Goal: Task Accomplishment & Management: Complete application form

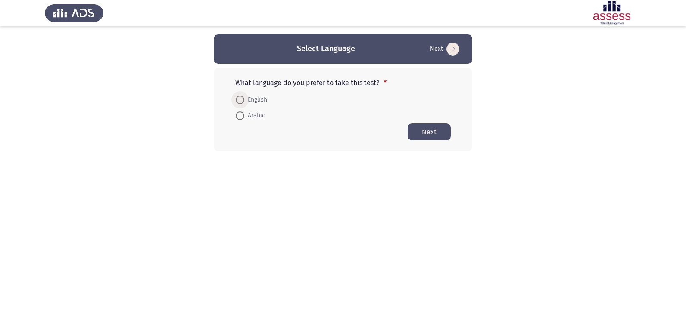
click at [241, 100] on span at bounding box center [240, 100] width 9 height 9
click at [241, 100] on input "English" at bounding box center [240, 100] width 9 height 9
radio input "true"
click at [435, 128] on button "Next" at bounding box center [428, 131] width 43 height 17
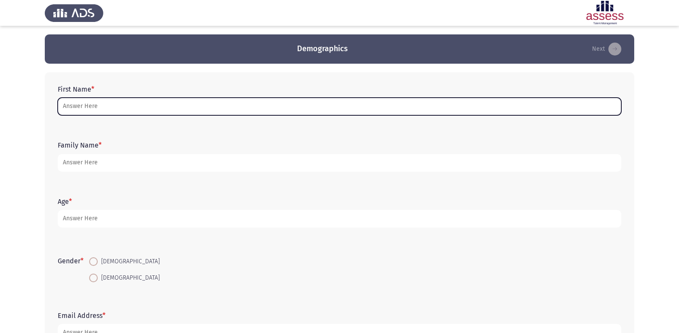
click at [156, 104] on input "First Name *" at bounding box center [340, 107] width 564 height 18
type input "l"
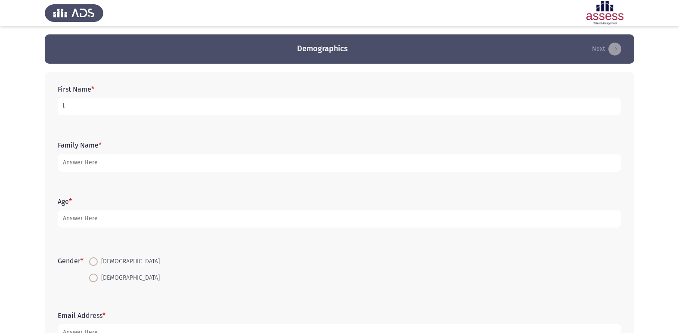
drag, startPoint x: 70, startPoint y: 108, endPoint x: 57, endPoint y: 104, distance: 13.5
click at [57, 104] on div "First Name * l" at bounding box center [339, 100] width 572 height 39
drag, startPoint x: 62, startPoint y: 106, endPoint x: 85, endPoint y: 107, distance: 22.4
click at [85, 107] on input "[PERSON_NAME]" at bounding box center [340, 107] width 564 height 18
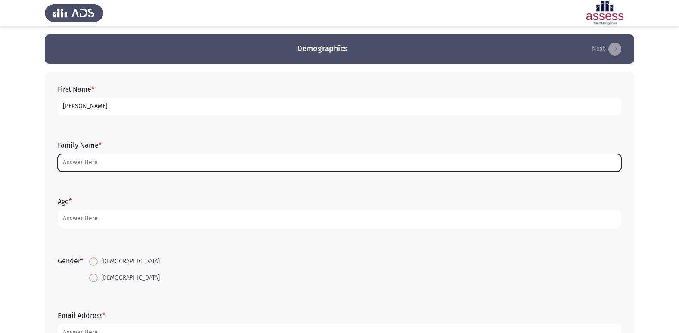
click at [95, 161] on input "Family Name *" at bounding box center [340, 163] width 564 height 18
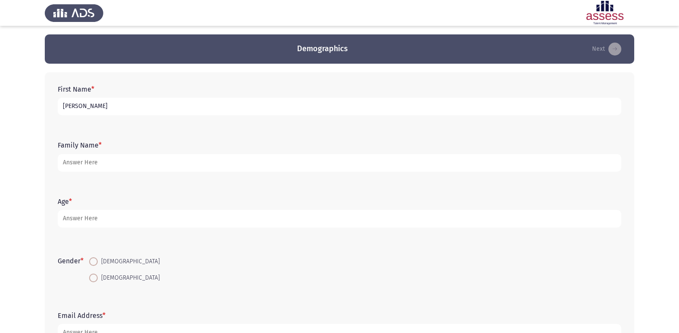
drag, startPoint x: 61, startPoint y: 106, endPoint x: 100, endPoint y: 109, distance: 39.7
click at [62, 106] on input "[PERSON_NAME]" at bounding box center [340, 107] width 564 height 18
type input "[PERSON_NAME]"
drag, startPoint x: 104, startPoint y: 105, endPoint x: 30, endPoint y: 113, distance: 74.5
click at [30, 113] on app-assessment-container "Demographics Next First Name * [PERSON_NAME] Family Name * Age * Gender * [DEMO…" at bounding box center [339, 198] width 679 height 329
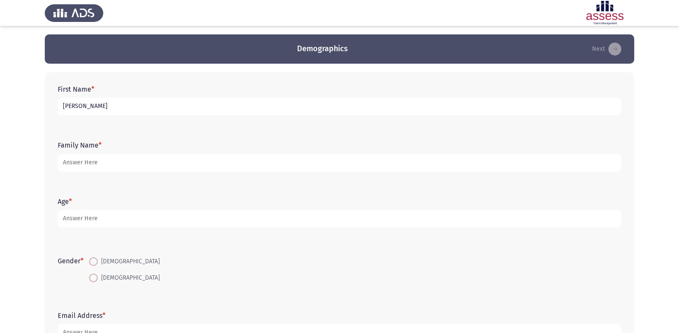
type input "[PERSON_NAME]"
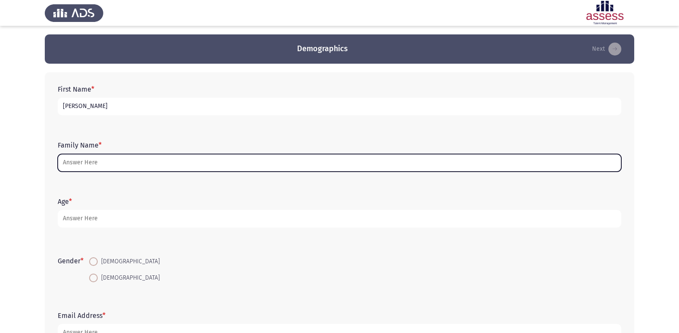
click at [103, 167] on input "Family Name *" at bounding box center [340, 163] width 564 height 18
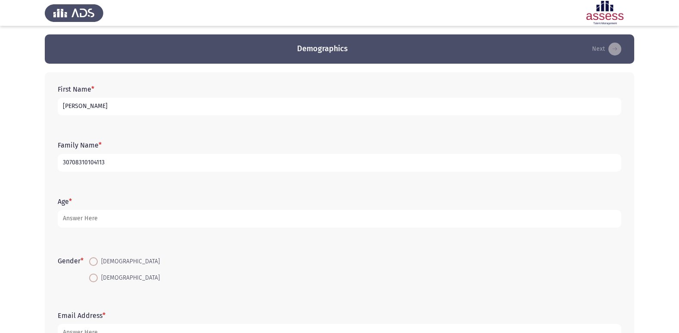
type input "30708310104113"
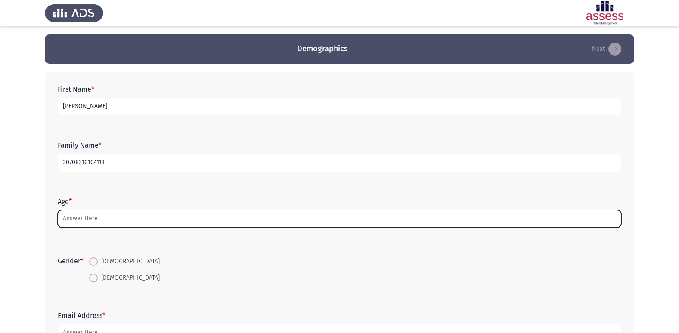
click at [84, 219] on input "Age *" at bounding box center [340, 219] width 564 height 18
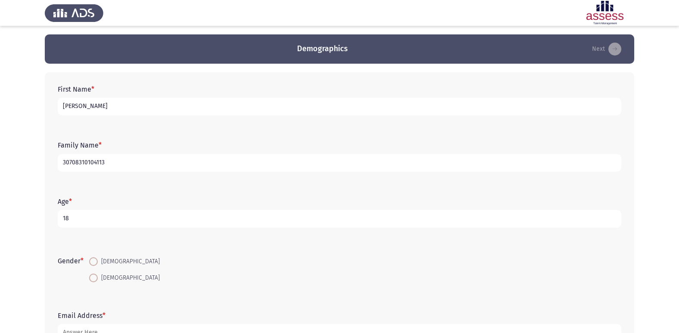
type input "18"
drag, startPoint x: 97, startPoint y: 258, endPoint x: 110, endPoint y: 252, distance: 14.3
click at [97, 258] on span at bounding box center [93, 262] width 9 height 9
click at [97, 258] on input "[DEMOGRAPHIC_DATA]" at bounding box center [93, 262] width 9 height 9
radio input "true"
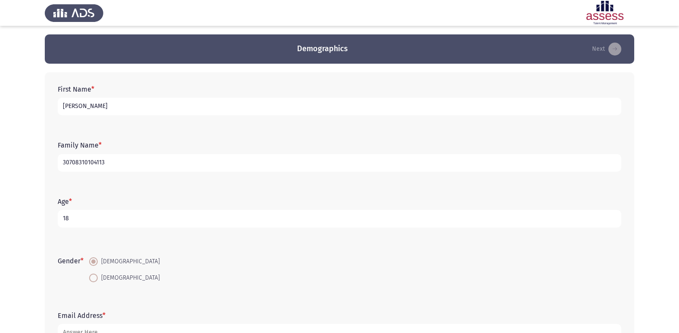
click at [89, 274] on input "[DEMOGRAPHIC_DATA]" at bounding box center [93, 278] width 9 height 9
radio input "true"
click at [89, 258] on input "[DEMOGRAPHIC_DATA]" at bounding box center [93, 262] width 9 height 9
radio input "true"
click at [89, 274] on input "[DEMOGRAPHIC_DATA]" at bounding box center [93, 278] width 9 height 9
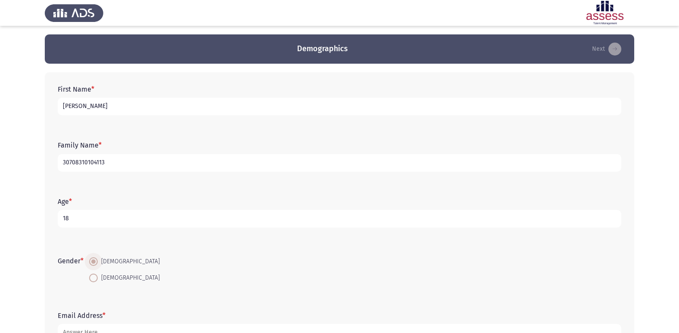
radio input "true"
click at [89, 258] on input "[DEMOGRAPHIC_DATA]" at bounding box center [93, 262] width 9 height 9
radio input "true"
click at [279, 284] on form "Gender * [DEMOGRAPHIC_DATA] [DEMOGRAPHIC_DATA]" at bounding box center [340, 270] width 564 height 32
click at [121, 317] on form "Email Address *" at bounding box center [340, 327] width 564 height 30
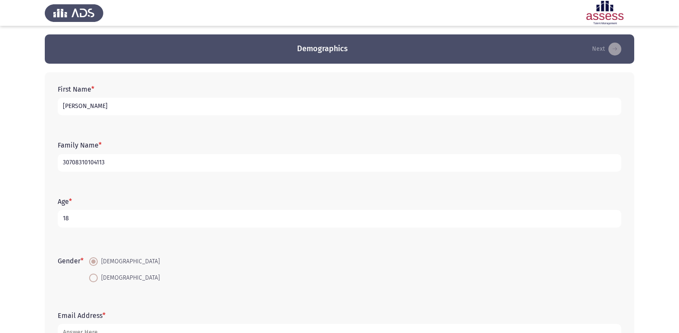
click at [101, 315] on label "Email Address *" at bounding box center [82, 316] width 48 height 8
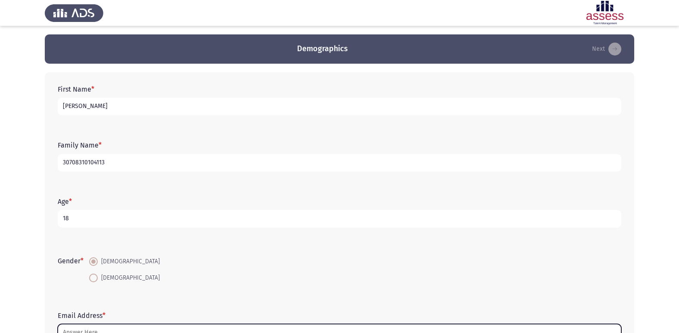
click at [101, 324] on input "Email Address *" at bounding box center [340, 333] width 564 height 18
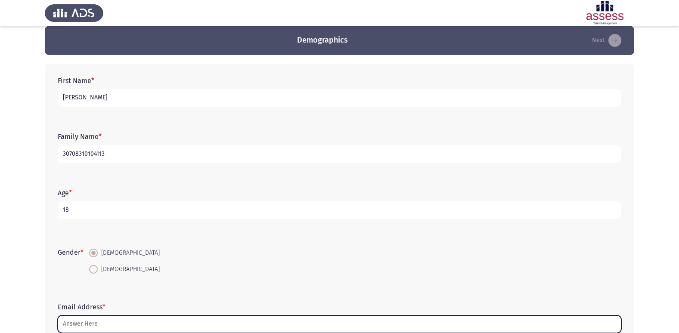
type input "ة"
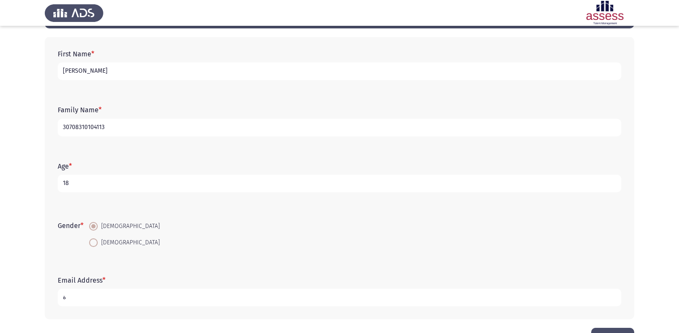
drag, startPoint x: 66, startPoint y: 321, endPoint x: 54, endPoint y: 326, distance: 13.1
click at [54, 326] on html "Demographics Next First Name * [PERSON_NAME] Family Name * 30708310104113 Age *…" at bounding box center [339, 164] width 679 height 398
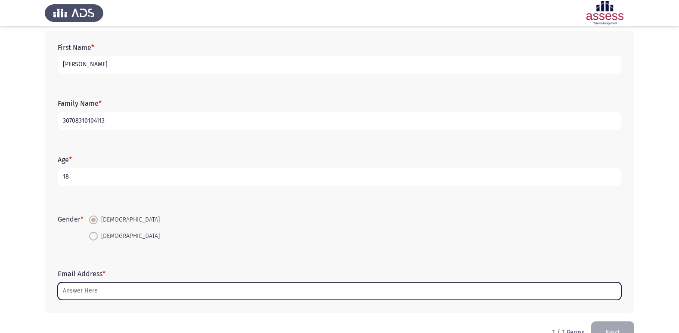
click at [97, 289] on input "Email Address *" at bounding box center [340, 292] width 564 height 18
type input "ة"
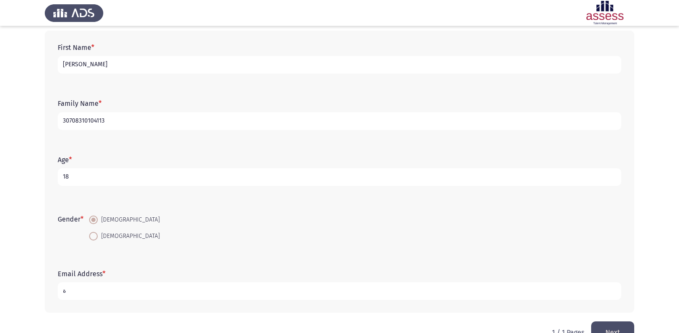
drag, startPoint x: 66, startPoint y: 294, endPoint x: 46, endPoint y: 292, distance: 20.4
click at [46, 292] on div "First Name * [PERSON_NAME] Family Name * 30708310104113 Age * [DEMOGRAPHIC_DATA…" at bounding box center [340, 172] width 590 height 283
drag, startPoint x: 137, startPoint y: 292, endPoint x: 130, endPoint y: 293, distance: 7.0
click at [130, 293] on input "mostafamohamed31820072" at bounding box center [340, 292] width 564 height 18
click at [136, 291] on input "mostafamohamed31820072" at bounding box center [340, 292] width 564 height 18
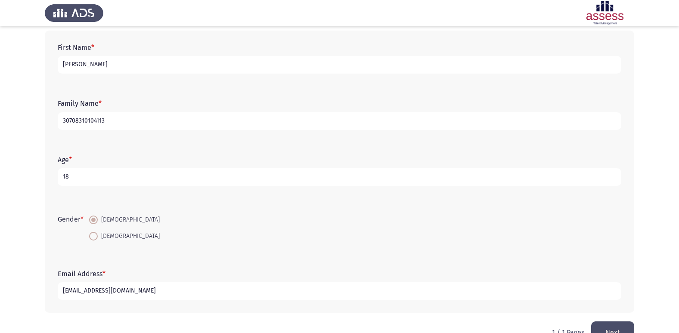
type input "[EMAIL_ADDRESS][DOMAIN_NAME]"
click at [228, 221] on form "Gender * [DEMOGRAPHIC_DATA] [DEMOGRAPHIC_DATA]" at bounding box center [340, 228] width 564 height 32
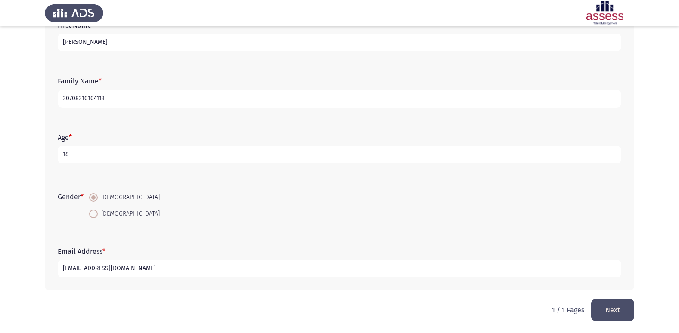
scroll to position [65, 0]
click at [615, 311] on button "Next" at bounding box center [612, 310] width 43 height 22
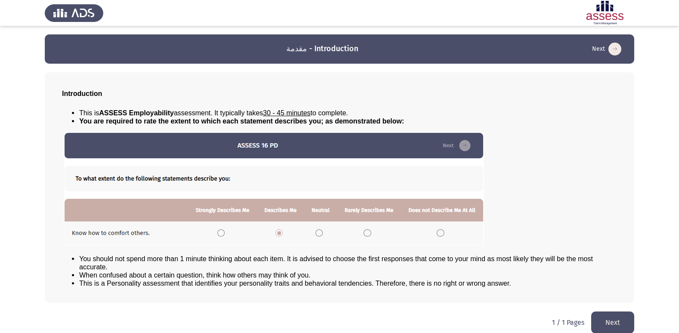
click at [617, 315] on button "Next" at bounding box center [612, 323] width 43 height 22
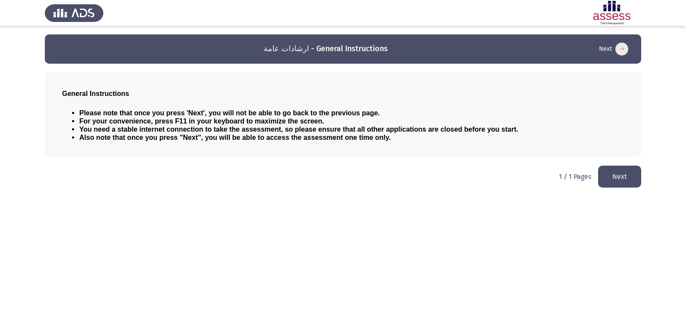
click at [635, 169] on button "Next" at bounding box center [619, 177] width 43 height 22
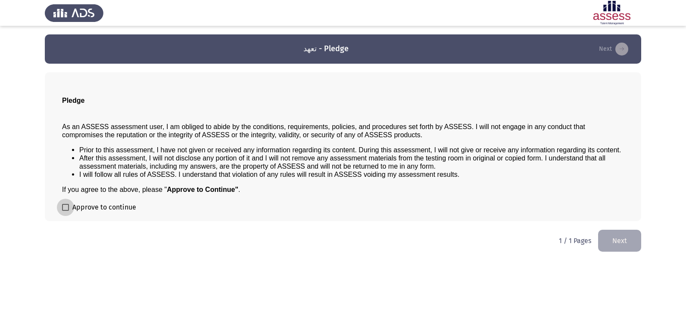
click at [64, 206] on span at bounding box center [65, 207] width 7 height 7
click at [65, 211] on input "Approve to continue" at bounding box center [65, 211] width 0 height 0
checkbox input "true"
click at [606, 242] on button "Next" at bounding box center [619, 241] width 43 height 22
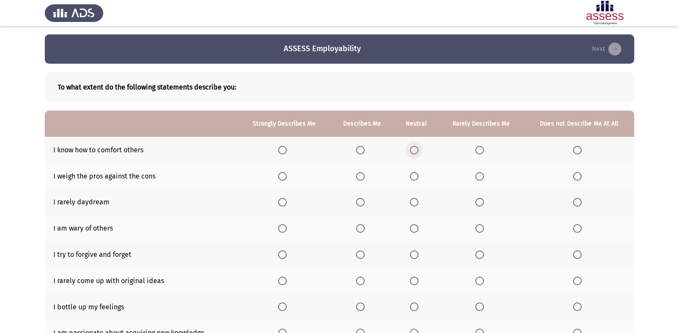
click at [414, 149] on span "Select an option" at bounding box center [414, 150] width 9 height 9
click at [414, 149] on input "Select an option" at bounding box center [414, 150] width 9 height 9
click at [416, 227] on span "Select an option" at bounding box center [414, 228] width 9 height 9
click at [416, 227] on input "Select an option" at bounding box center [414, 228] width 9 height 9
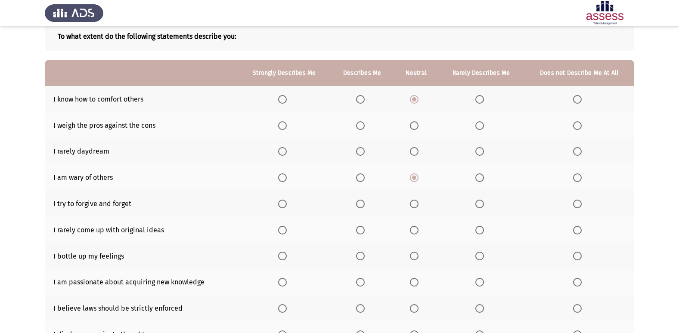
scroll to position [52, 0]
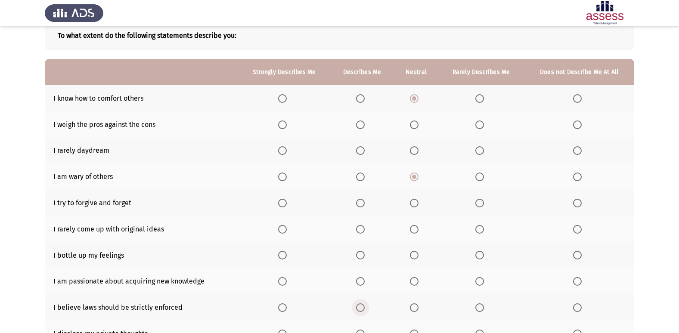
click at [360, 308] on span "Select an option" at bounding box center [360, 308] width 9 height 9
click at [360, 308] on input "Select an option" at bounding box center [360, 308] width 9 height 9
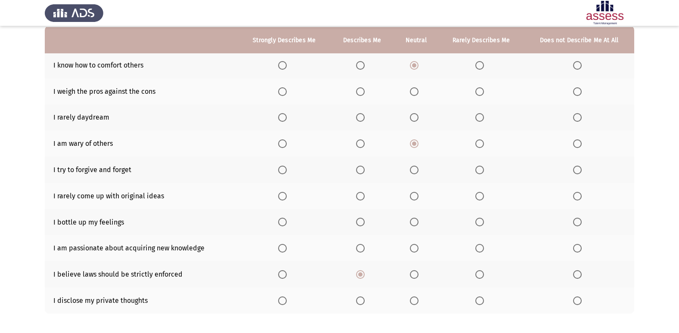
scroll to position [86, 0]
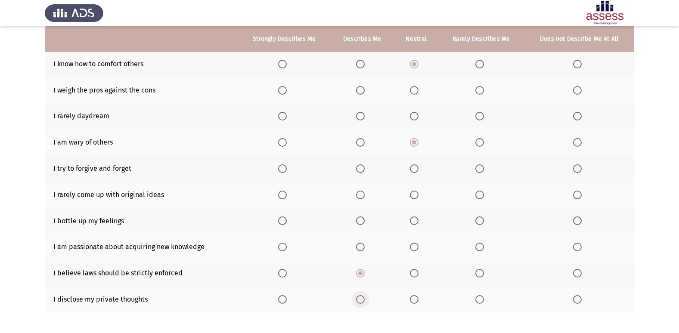
click at [363, 296] on span "Select an option" at bounding box center [360, 299] width 9 height 9
click at [363, 296] on input "Select an option" at bounding box center [360, 299] width 9 height 9
click at [363, 245] on span "Select an option" at bounding box center [360, 247] width 9 height 9
click at [363, 245] on input "Select an option" at bounding box center [360, 247] width 9 height 9
click at [282, 220] on span "Select an option" at bounding box center [282, 221] width 9 height 9
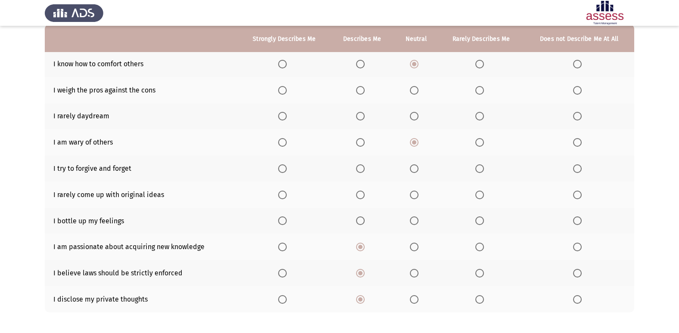
click at [282, 220] on input "Select an option" at bounding box center [282, 221] width 9 height 9
click at [363, 197] on span "Select an option" at bounding box center [360, 195] width 9 height 9
click at [363, 197] on input "Select an option" at bounding box center [360, 195] width 9 height 9
click at [476, 171] on span "Select an option" at bounding box center [479, 169] width 9 height 9
click at [476, 171] on input "Select an option" at bounding box center [479, 169] width 9 height 9
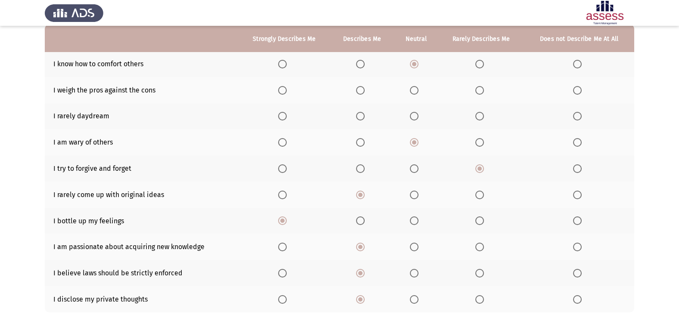
click at [285, 115] on span "Select an option" at bounding box center [282, 116] width 9 height 9
click at [285, 115] on input "Select an option" at bounding box center [282, 116] width 9 height 9
click at [419, 89] on span "Select an option" at bounding box center [414, 90] width 9 height 9
click at [419, 89] on input "Select an option" at bounding box center [414, 90] width 9 height 9
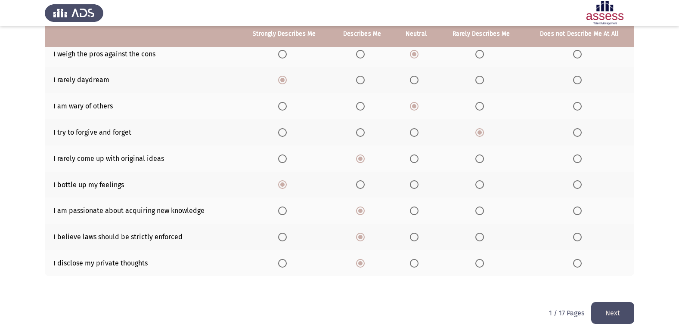
scroll to position [126, 0]
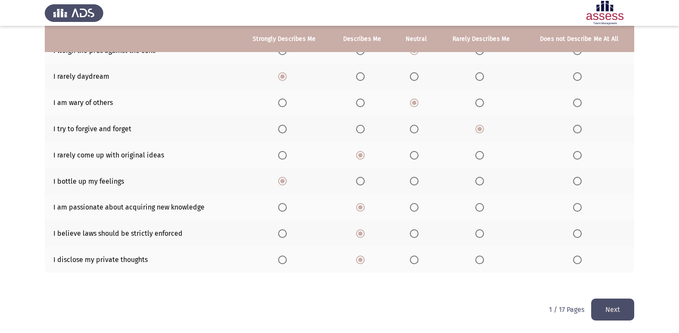
click at [611, 313] on button "Next" at bounding box center [612, 310] width 43 height 22
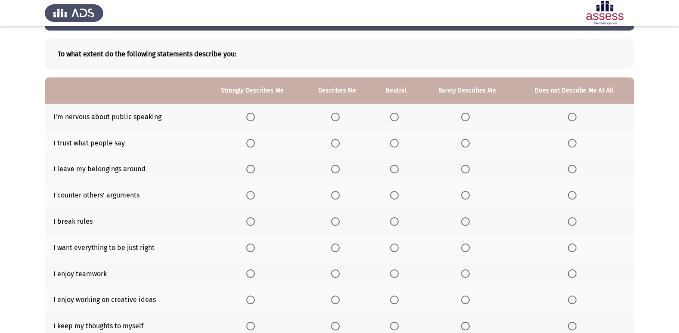
scroll to position [34, 0]
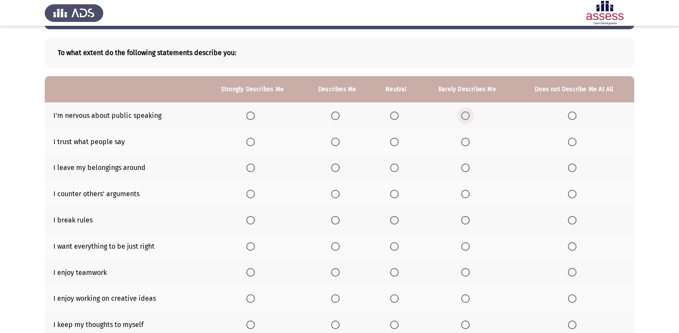
click at [462, 114] on span "Select an option" at bounding box center [465, 116] width 9 height 9
click at [462, 114] on input "Select an option" at bounding box center [465, 116] width 9 height 9
click at [396, 142] on span "Select an option" at bounding box center [394, 142] width 9 height 9
click at [396, 142] on input "Select an option" at bounding box center [394, 142] width 9 height 9
click at [573, 166] on span "Select an option" at bounding box center [572, 168] width 9 height 9
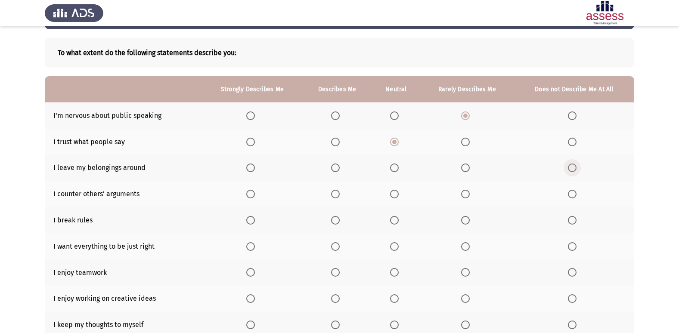
click at [573, 166] on input "Select an option" at bounding box center [572, 168] width 9 height 9
click at [395, 192] on span "Select an option" at bounding box center [394, 194] width 9 height 9
click at [395, 192] on input "Select an option" at bounding box center [394, 194] width 9 height 9
click at [252, 243] on span "Select an option" at bounding box center [250, 246] width 9 height 9
click at [252, 243] on input "Select an option" at bounding box center [250, 246] width 9 height 9
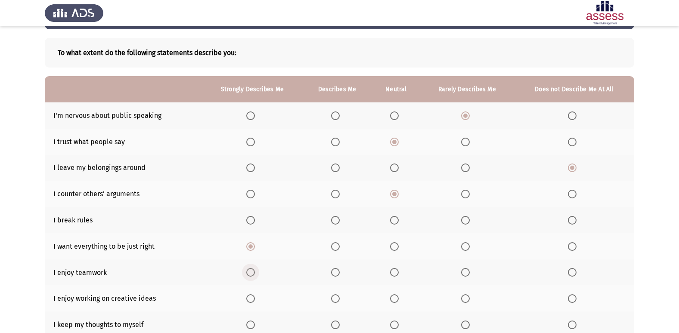
click at [249, 271] on span "Select an option" at bounding box center [250, 272] width 9 height 9
click at [249, 271] on input "Select an option" at bounding box center [250, 272] width 9 height 9
click at [254, 299] on span "Select an option" at bounding box center [250, 299] width 9 height 9
click at [254, 299] on input "Select an option" at bounding box center [250, 299] width 9 height 9
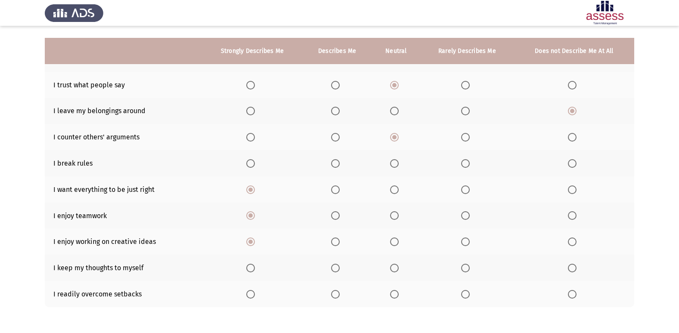
scroll to position [103, 0]
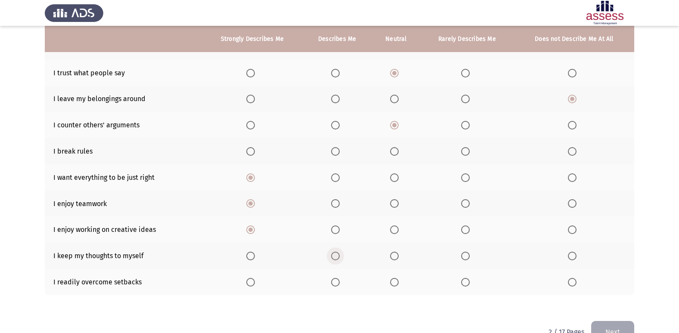
click at [340, 258] on span "Select an option" at bounding box center [335, 256] width 9 height 9
click at [340, 258] on input "Select an option" at bounding box center [335, 256] width 9 height 9
click at [398, 279] on span "Select an option" at bounding box center [394, 282] width 9 height 9
click at [398, 279] on input "Select an option" at bounding box center [394, 282] width 9 height 9
click at [573, 152] on span "Select an option" at bounding box center [572, 151] width 9 height 9
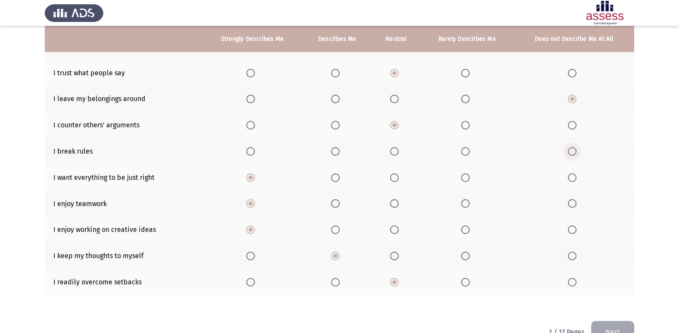
click at [573, 152] on input "Select an option" at bounding box center [572, 151] width 9 height 9
click at [615, 325] on button "Next" at bounding box center [612, 332] width 43 height 22
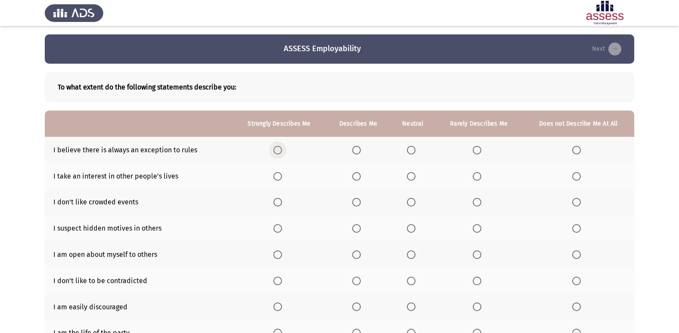
click at [279, 148] on span "Select an option" at bounding box center [277, 150] width 9 height 9
click at [279, 148] on input "Select an option" at bounding box center [277, 150] width 9 height 9
click at [478, 175] on span "Select an option" at bounding box center [477, 176] width 9 height 9
click at [478, 175] on input "Select an option" at bounding box center [477, 176] width 9 height 9
click at [410, 202] on span "Select an option" at bounding box center [411, 202] width 9 height 9
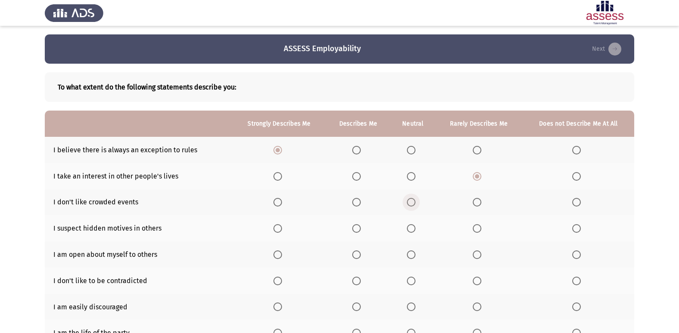
click at [410, 202] on input "Select an option" at bounding box center [411, 202] width 9 height 9
click at [579, 204] on span "Select an option" at bounding box center [576, 202] width 9 height 9
click at [579, 204] on input "Select an option" at bounding box center [576, 202] width 9 height 9
click at [479, 252] on span "Select an option" at bounding box center [477, 255] width 9 height 9
click at [479, 252] on input "Select an option" at bounding box center [477, 255] width 9 height 9
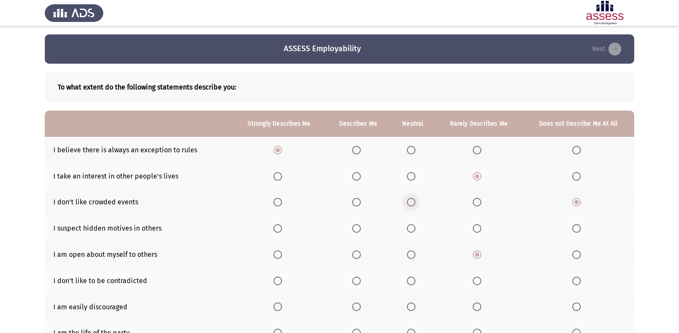
click at [409, 205] on span "Select an option" at bounding box center [411, 202] width 9 height 9
click at [409, 205] on input "Select an option" at bounding box center [411, 202] width 9 height 9
click at [579, 308] on span "Select an option" at bounding box center [576, 307] width 9 height 9
click at [579, 308] on input "Select an option" at bounding box center [576, 307] width 9 height 9
click at [412, 282] on span "Select an option" at bounding box center [411, 281] width 9 height 9
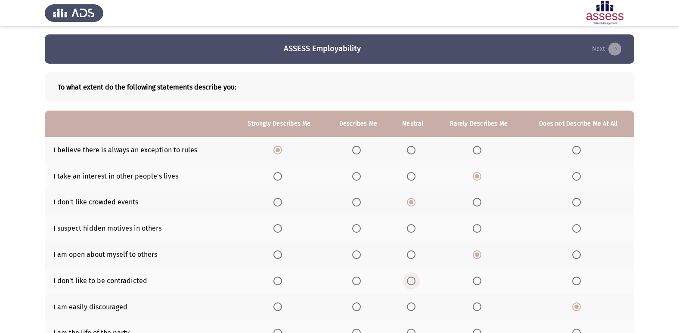
click at [412, 282] on input "Select an option" at bounding box center [411, 281] width 9 height 9
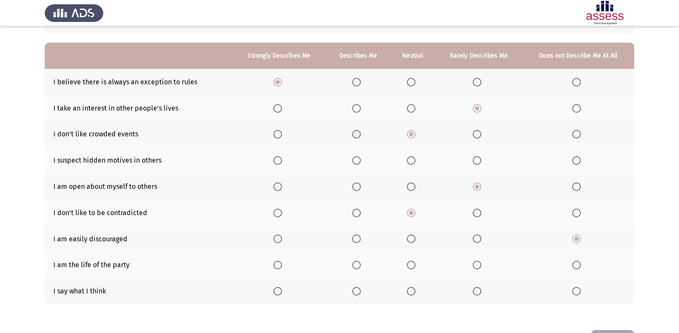
scroll to position [69, 0]
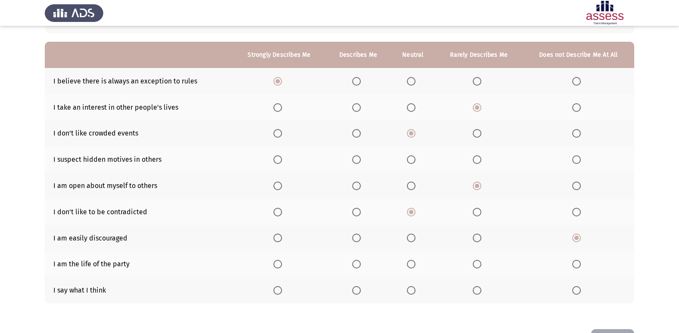
click at [412, 265] on span "Select an option" at bounding box center [411, 264] width 9 height 9
click at [412, 265] on input "Select an option" at bounding box center [411, 264] width 9 height 9
click at [579, 292] on span "Select an option" at bounding box center [576, 290] width 9 height 9
click at [579, 292] on input "Select an option" at bounding box center [576, 290] width 9 height 9
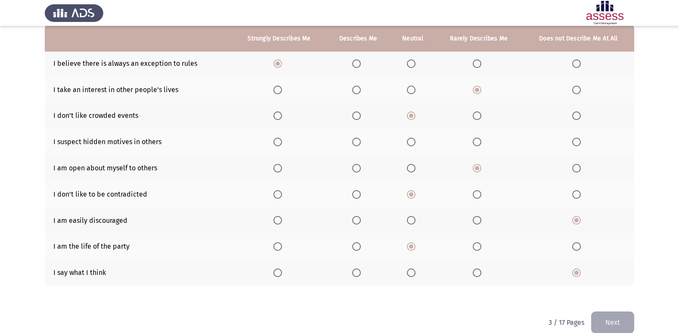
scroll to position [99, 0]
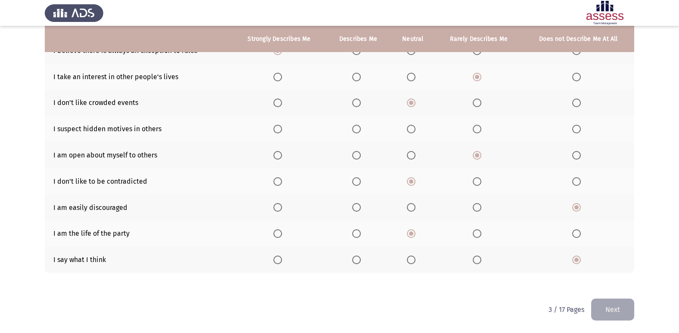
click at [617, 312] on button "Next" at bounding box center [612, 310] width 43 height 22
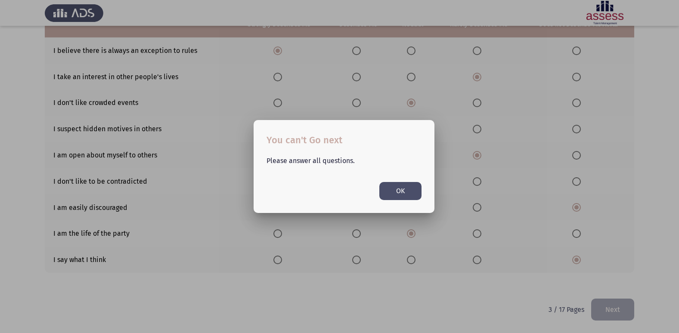
drag, startPoint x: 391, startPoint y: 192, endPoint x: 390, endPoint y: 198, distance: 6.2
click at [390, 192] on button "OK" at bounding box center [400, 191] width 42 height 18
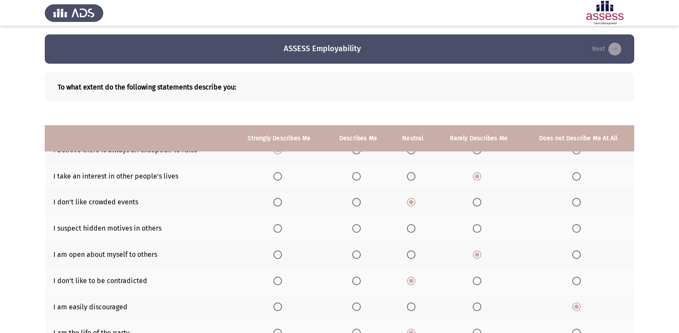
scroll to position [99, 0]
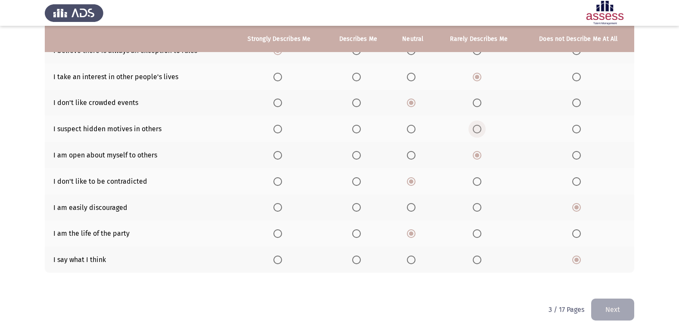
click at [476, 127] on span "Select an option" at bounding box center [477, 129] width 9 height 9
click at [476, 127] on input "Select an option" at bounding box center [477, 129] width 9 height 9
click at [607, 305] on button "Next" at bounding box center [612, 310] width 43 height 22
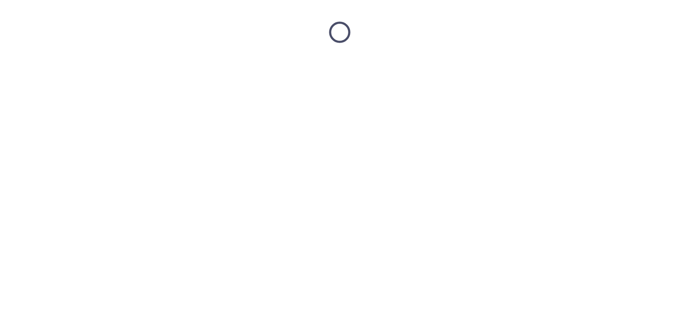
scroll to position [0, 0]
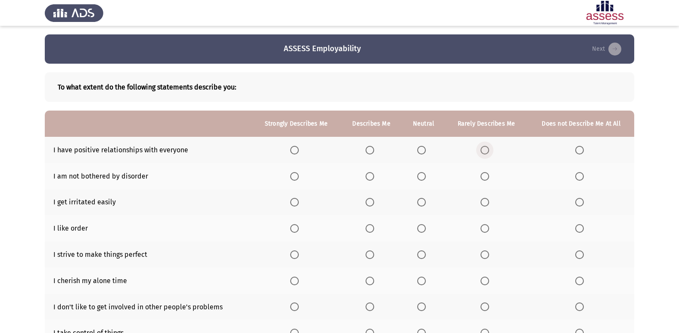
click at [485, 152] on span "Select an option" at bounding box center [485, 150] width 9 height 9
click at [485, 152] on input "Select an option" at bounding box center [485, 150] width 9 height 9
click at [424, 149] on span "Select an option" at bounding box center [421, 150] width 9 height 9
click at [424, 149] on input "Select an option" at bounding box center [421, 150] width 9 height 9
click at [422, 177] on span "Select an option" at bounding box center [422, 177] width 0 height 0
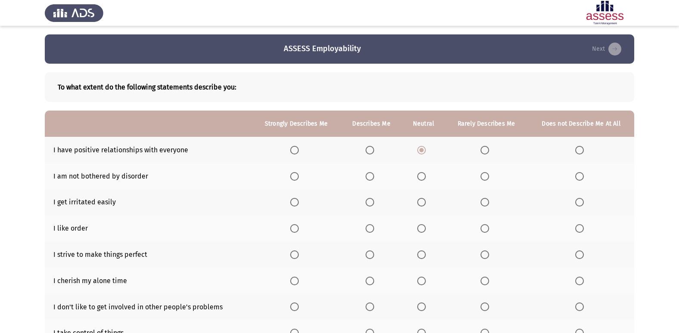
click at [422, 176] on input "Select an option" at bounding box center [421, 176] width 9 height 9
click at [579, 203] on span "Select an option" at bounding box center [579, 202] width 9 height 9
click at [579, 203] on input "Select an option" at bounding box center [579, 202] width 9 height 9
click at [485, 229] on span "Select an option" at bounding box center [485, 229] width 0 height 0
click at [485, 229] on input "Select an option" at bounding box center [485, 228] width 9 height 9
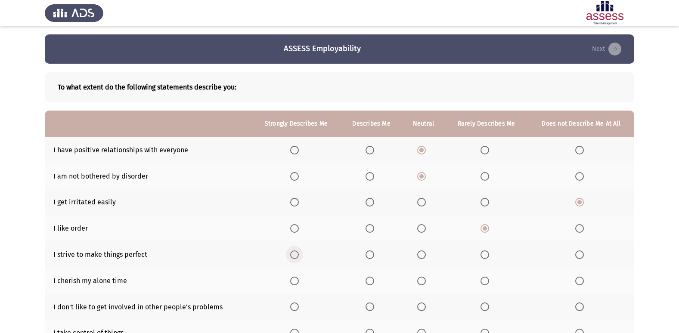
click at [293, 255] on span "Select an option" at bounding box center [294, 255] width 9 height 9
click at [293, 255] on input "Select an option" at bounding box center [294, 255] width 9 height 9
click at [374, 278] on span "Select an option" at bounding box center [370, 281] width 9 height 9
click at [374, 278] on input "Select an option" at bounding box center [370, 281] width 9 height 9
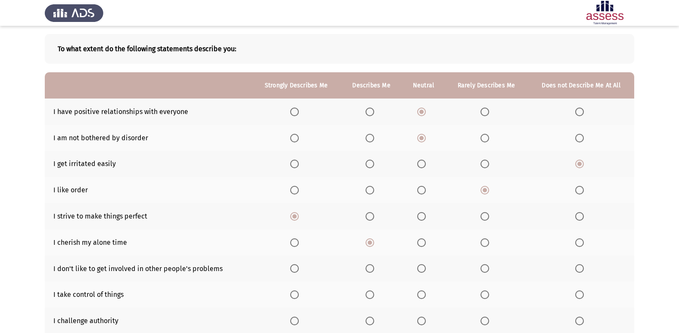
scroll to position [52, 0]
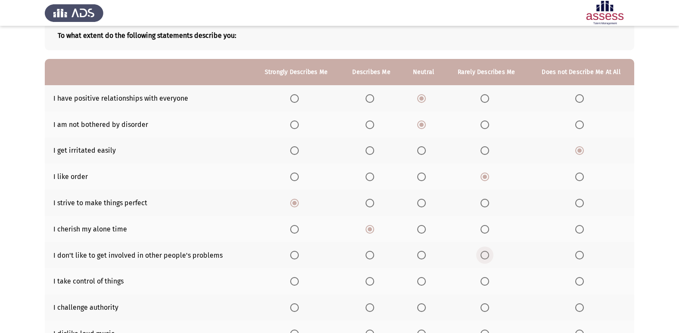
click at [487, 252] on span "Select an option" at bounding box center [485, 255] width 9 height 9
click at [487, 252] on input "Select an option" at bounding box center [485, 255] width 9 height 9
click at [296, 280] on span "Select an option" at bounding box center [294, 281] width 9 height 9
click at [296, 280] on input "Select an option" at bounding box center [294, 281] width 9 height 9
click at [370, 304] on span "Select an option" at bounding box center [370, 308] width 9 height 9
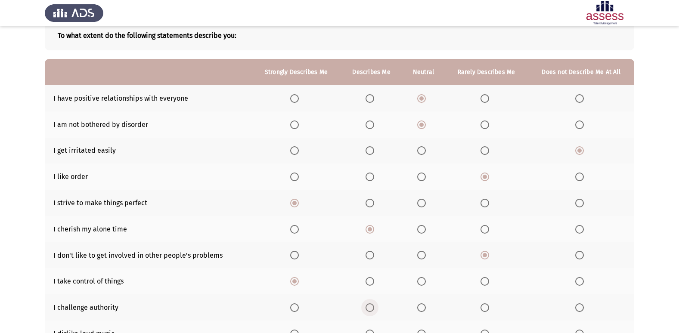
click at [370, 304] on input "Select an option" at bounding box center [370, 308] width 9 height 9
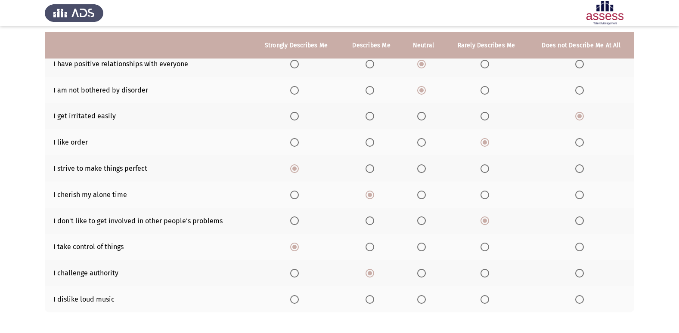
scroll to position [103, 0]
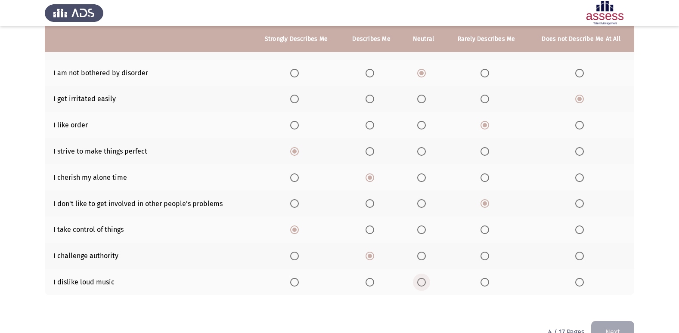
click at [421, 281] on span "Select an option" at bounding box center [421, 282] width 9 height 9
click at [421, 281] on input "Select an option" at bounding box center [421, 282] width 9 height 9
click at [609, 330] on button "Next" at bounding box center [612, 332] width 43 height 22
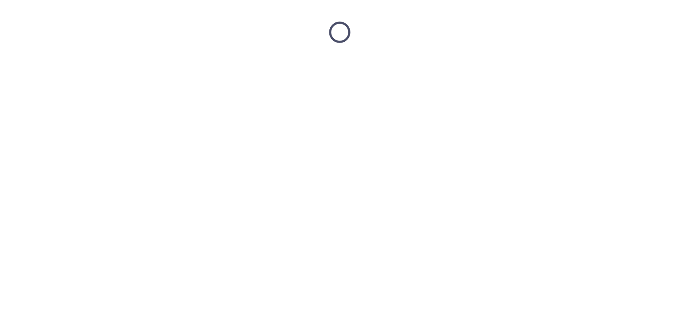
scroll to position [0, 0]
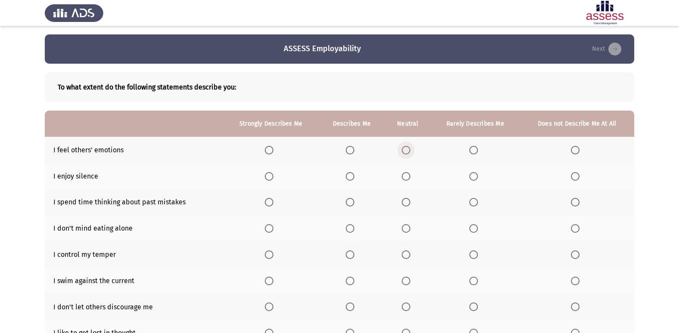
click at [406, 152] on span "Select an option" at bounding box center [406, 150] width 9 height 9
click at [406, 152] on input "Select an option" at bounding box center [406, 150] width 9 height 9
click at [270, 179] on span "Select an option" at bounding box center [269, 176] width 9 height 9
click at [270, 179] on input "Select an option" at bounding box center [269, 176] width 9 height 9
click at [576, 205] on span "Select an option" at bounding box center [575, 202] width 9 height 9
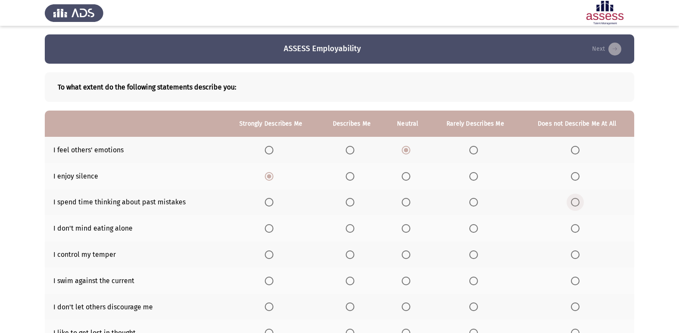
click at [576, 205] on input "Select an option" at bounding box center [575, 202] width 9 height 9
click at [408, 229] on span "Select an option" at bounding box center [406, 228] width 9 height 9
click at [408, 229] on input "Select an option" at bounding box center [406, 228] width 9 height 9
click at [269, 252] on span "Select an option" at bounding box center [269, 255] width 9 height 9
click at [269, 252] on input "Select an option" at bounding box center [269, 255] width 9 height 9
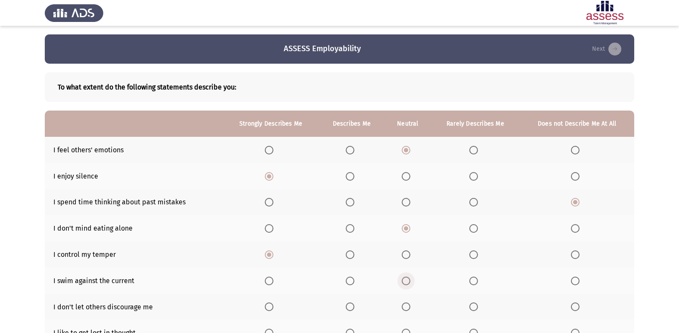
click at [405, 280] on span "Select an option" at bounding box center [406, 281] width 9 height 9
click at [405, 280] on input "Select an option" at bounding box center [406, 281] width 9 height 9
click at [405, 305] on span "Select an option" at bounding box center [406, 307] width 9 height 9
click at [405, 305] on input "Select an option" at bounding box center [406, 307] width 9 height 9
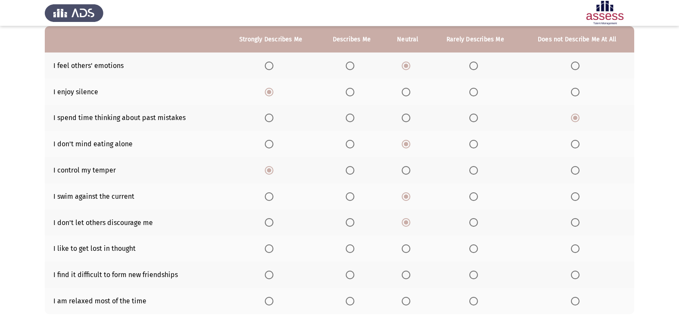
scroll to position [86, 0]
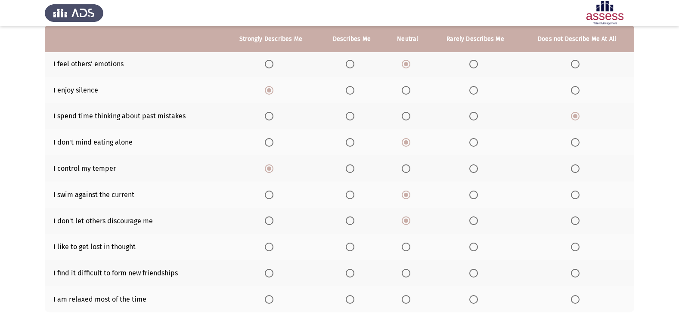
click at [475, 247] on span "Select an option" at bounding box center [473, 247] width 9 height 9
click at [475, 247] on input "Select an option" at bounding box center [473, 247] width 9 height 9
click at [404, 271] on span "Select an option" at bounding box center [406, 273] width 9 height 9
click at [404, 271] on input "Select an option" at bounding box center [406, 273] width 9 height 9
click at [352, 298] on span "Select an option" at bounding box center [350, 299] width 9 height 9
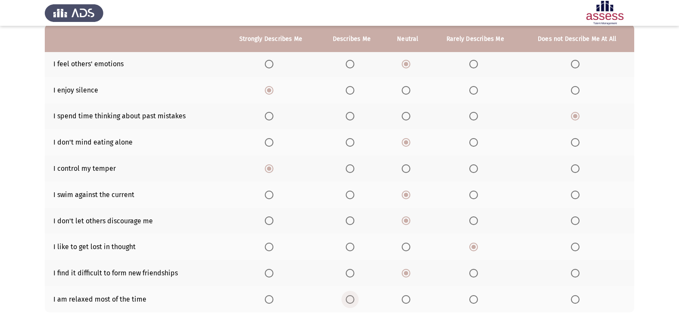
click at [352, 298] on input "Select an option" at bounding box center [350, 299] width 9 height 9
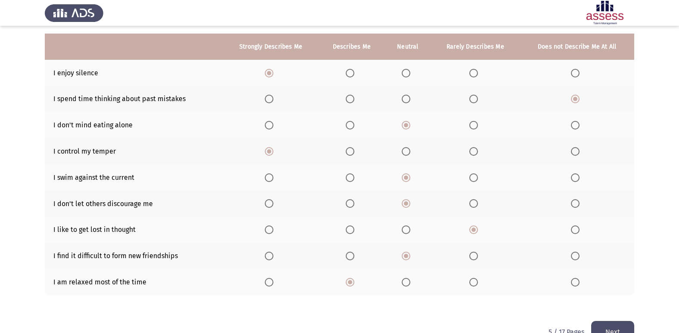
scroll to position [121, 0]
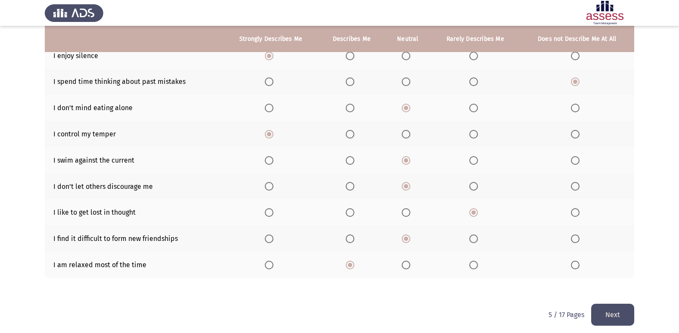
click at [610, 316] on button "Next" at bounding box center [612, 315] width 43 height 22
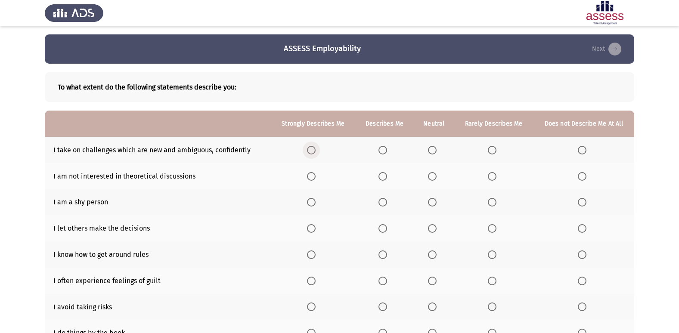
click at [311, 149] on span "Select an option" at bounding box center [311, 150] width 9 height 9
click at [311, 149] on input "Select an option" at bounding box center [311, 150] width 9 height 9
click at [585, 205] on span "Select an option" at bounding box center [582, 202] width 9 height 9
click at [585, 205] on input "Select an option" at bounding box center [582, 202] width 9 height 9
click at [434, 173] on span "Select an option" at bounding box center [432, 176] width 9 height 9
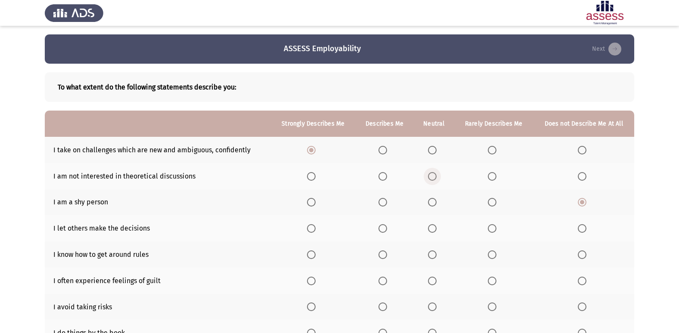
click at [434, 173] on input "Select an option" at bounding box center [432, 176] width 9 height 9
click at [584, 225] on span "Select an option" at bounding box center [582, 228] width 9 height 9
click at [584, 225] on input "Select an option" at bounding box center [582, 228] width 9 height 9
click at [311, 253] on span "Select an option" at bounding box center [311, 255] width 9 height 9
click at [311, 253] on input "Select an option" at bounding box center [311, 255] width 9 height 9
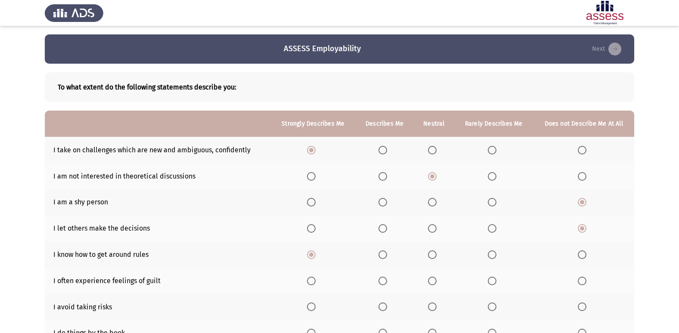
click at [431, 282] on span "Select an option" at bounding box center [432, 281] width 9 height 9
click at [431, 282] on input "Select an option" at bounding box center [432, 281] width 9 height 9
click at [314, 307] on span "Select an option" at bounding box center [311, 307] width 9 height 9
click at [314, 307] on input "Select an option" at bounding box center [311, 307] width 9 height 9
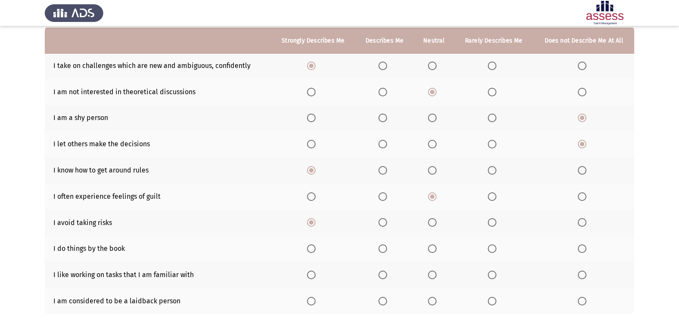
scroll to position [86, 0]
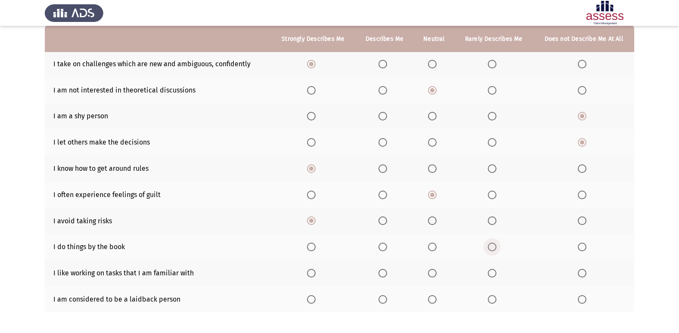
click at [494, 246] on span "Select an option" at bounding box center [492, 247] width 9 height 9
click at [494, 246] on input "Select an option" at bounding box center [492, 247] width 9 height 9
click at [384, 274] on span "Select an option" at bounding box center [383, 273] width 9 height 9
click at [384, 274] on input "Select an option" at bounding box center [383, 273] width 9 height 9
click at [436, 300] on span "Select an option" at bounding box center [432, 299] width 9 height 9
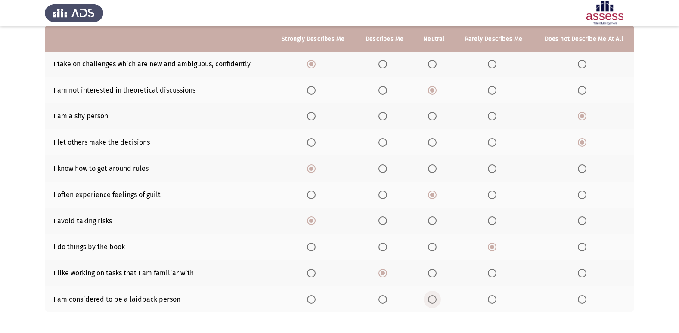
click at [436, 300] on input "Select an option" at bounding box center [432, 299] width 9 height 9
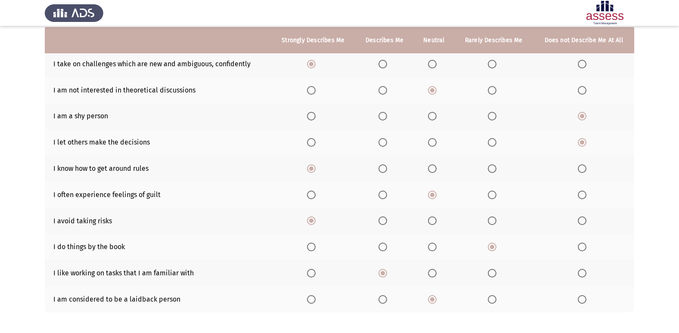
scroll to position [103, 0]
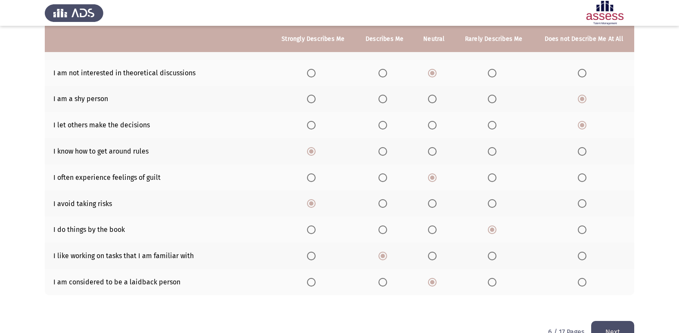
click at [600, 326] on button "Next" at bounding box center [612, 332] width 43 height 22
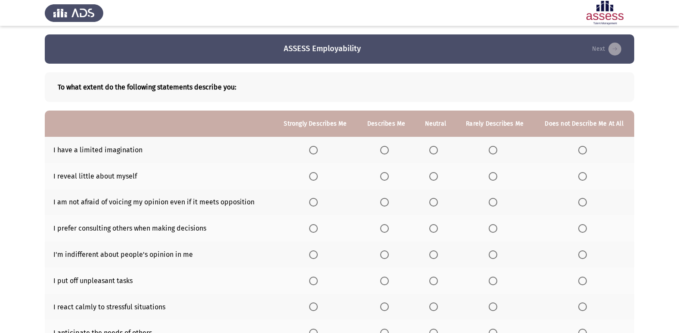
click at [581, 148] on span "Select an option" at bounding box center [582, 150] width 9 height 9
click at [581, 148] on input "Select an option" at bounding box center [582, 150] width 9 height 9
click at [388, 176] on span "Select an option" at bounding box center [384, 176] width 9 height 9
click at [388, 176] on input "Select an option" at bounding box center [384, 176] width 9 height 9
click at [438, 202] on span "Select an option" at bounding box center [433, 202] width 9 height 9
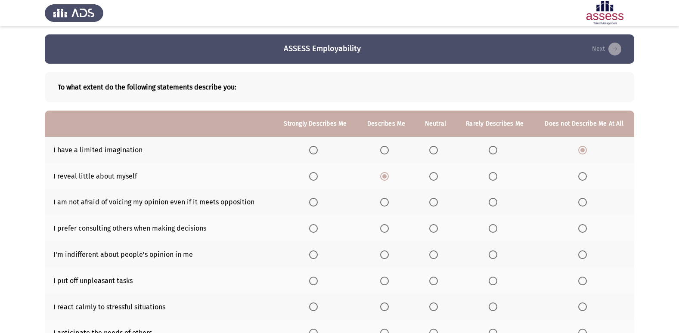
click at [438, 202] on input "Select an option" at bounding box center [433, 202] width 9 height 9
click at [496, 226] on span "Select an option" at bounding box center [493, 228] width 9 height 9
click at [496, 226] on input "Select an option" at bounding box center [493, 228] width 9 height 9
click at [495, 252] on span "Select an option" at bounding box center [493, 255] width 9 height 9
click at [495, 252] on input "Select an option" at bounding box center [493, 255] width 9 height 9
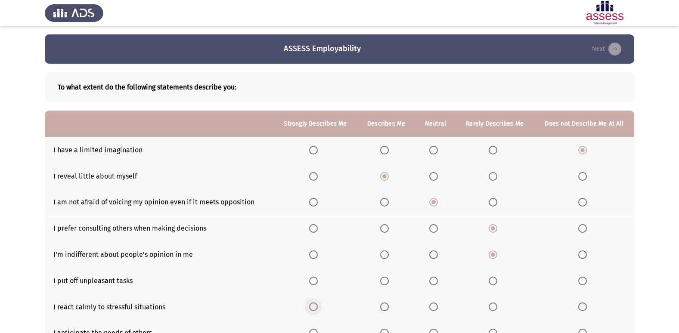
click at [315, 311] on span "Select an option" at bounding box center [313, 307] width 9 height 9
click at [315, 311] on input "Select an option" at bounding box center [313, 307] width 9 height 9
click at [432, 279] on span "Select an option" at bounding box center [433, 281] width 9 height 9
click at [432, 279] on input "Select an option" at bounding box center [433, 281] width 9 height 9
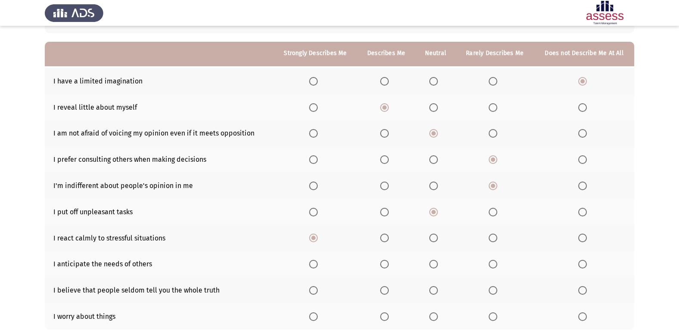
scroll to position [86, 0]
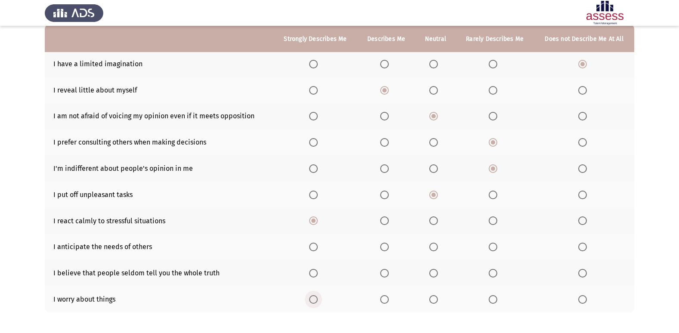
click at [314, 299] on span "Select an option" at bounding box center [313, 299] width 9 height 9
click at [314, 299] on input "Select an option" at bounding box center [313, 299] width 9 height 9
click at [385, 272] on span "Select an option" at bounding box center [384, 273] width 9 height 9
click at [385, 272] on input "Select an option" at bounding box center [384, 273] width 9 height 9
click at [437, 244] on span "Select an option" at bounding box center [433, 247] width 9 height 9
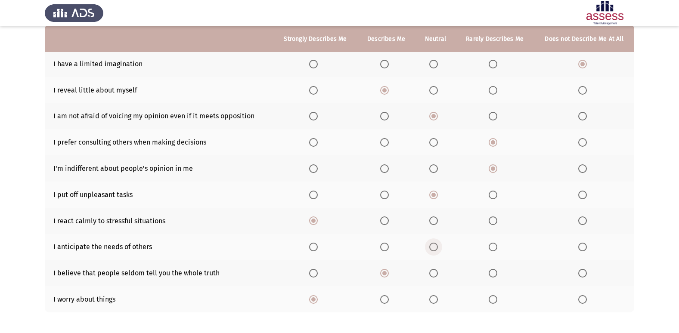
click at [437, 244] on input "Select an option" at bounding box center [433, 247] width 9 height 9
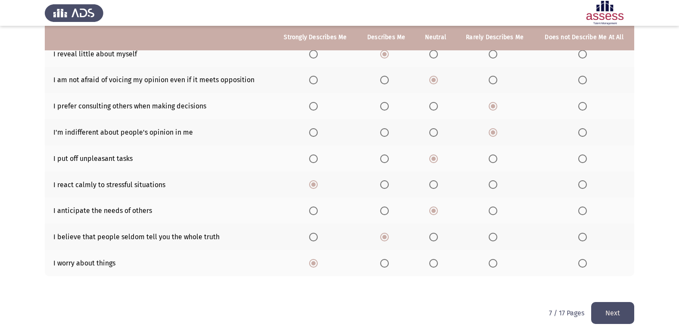
scroll to position [126, 0]
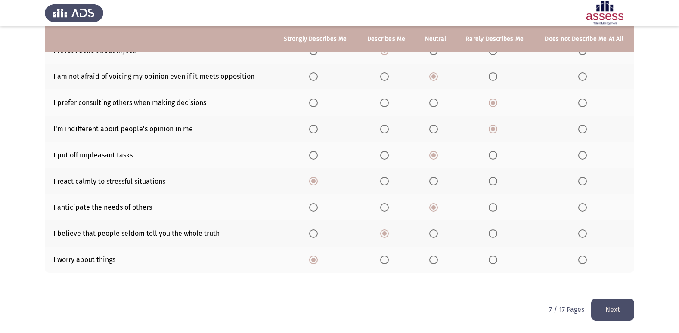
click at [609, 304] on button "Next" at bounding box center [612, 310] width 43 height 22
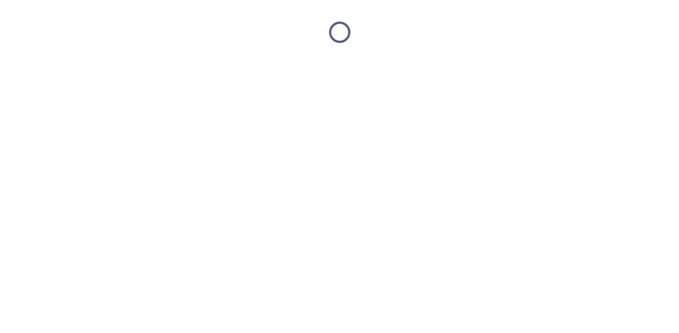
scroll to position [0, 0]
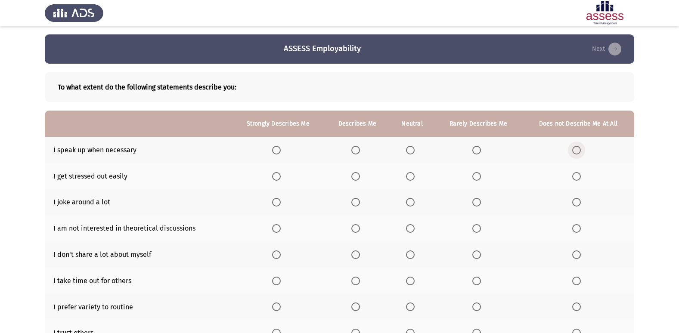
click at [579, 150] on span "Select an option" at bounding box center [576, 150] width 9 height 9
click at [579, 150] on input "Select an option" at bounding box center [576, 150] width 9 height 9
click at [576, 177] on span "Select an option" at bounding box center [576, 176] width 9 height 9
click at [576, 177] on input "Select an option" at bounding box center [576, 176] width 9 height 9
click at [573, 199] on span "Select an option" at bounding box center [576, 202] width 9 height 9
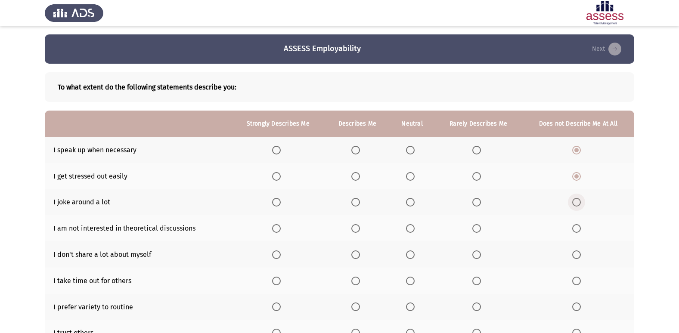
click at [573, 199] on input "Select an option" at bounding box center [576, 202] width 9 height 9
click at [578, 228] on span "Select an option" at bounding box center [576, 228] width 9 height 9
click at [578, 228] on input "Select an option" at bounding box center [576, 228] width 9 height 9
click at [412, 255] on span "Select an option" at bounding box center [410, 255] width 9 height 9
click at [412, 255] on input "Select an option" at bounding box center [410, 255] width 9 height 9
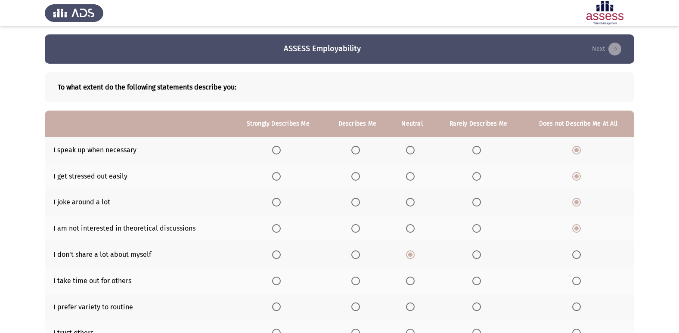
click at [575, 282] on span "Select an option" at bounding box center [576, 281] width 9 height 9
click at [575, 282] on input "Select an option" at bounding box center [576, 281] width 9 height 9
click at [276, 308] on span "Select an option" at bounding box center [276, 307] width 9 height 9
click at [276, 308] on input "Select an option" at bounding box center [276, 307] width 9 height 9
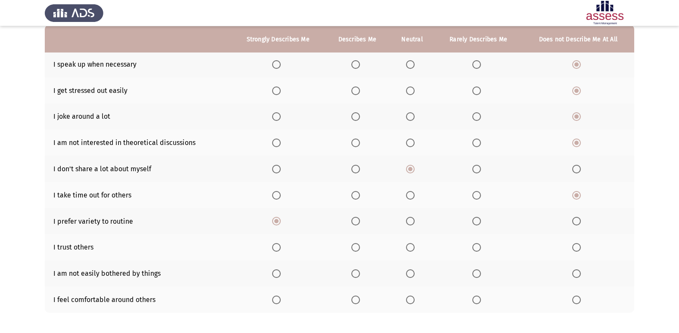
scroll to position [86, 0]
click at [578, 244] on span "Select an option" at bounding box center [576, 247] width 9 height 9
click at [578, 244] on input "Select an option" at bounding box center [576, 247] width 9 height 9
click at [578, 299] on span "Select an option" at bounding box center [576, 299] width 9 height 9
click at [578, 299] on input "Select an option" at bounding box center [576, 299] width 9 height 9
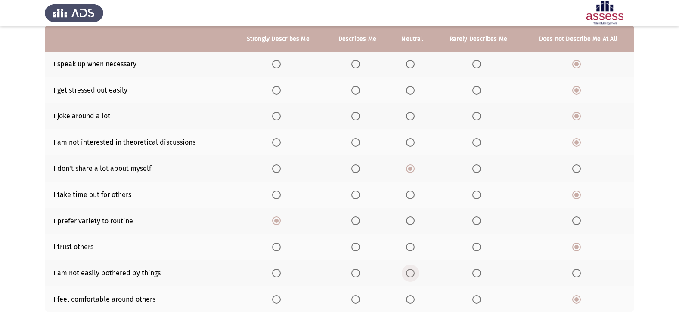
click at [410, 272] on span "Select an option" at bounding box center [410, 273] width 9 height 9
click at [410, 272] on input "Select an option" at bounding box center [410, 273] width 9 height 9
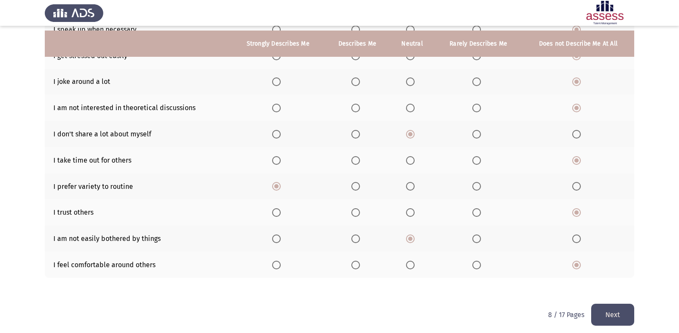
scroll to position [126, 0]
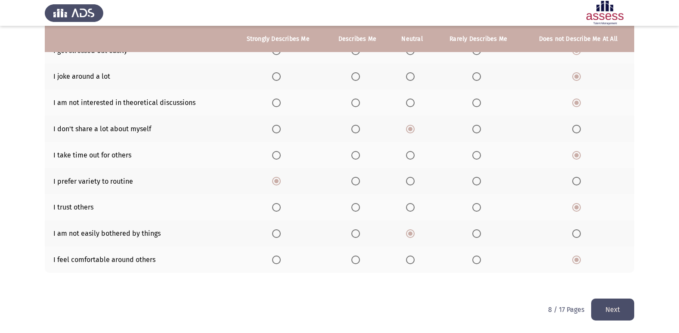
click at [628, 311] on button "Next" at bounding box center [612, 310] width 43 height 22
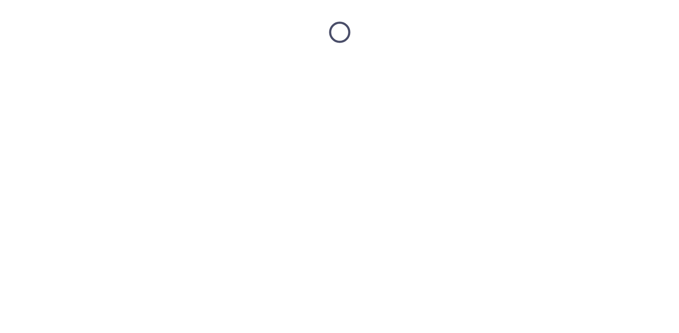
scroll to position [0, 0]
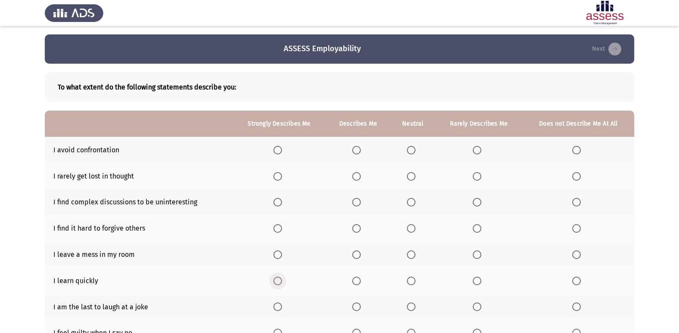
click at [277, 278] on span "Select an option" at bounding box center [277, 281] width 9 height 9
click at [277, 278] on input "Select an option" at bounding box center [277, 281] width 9 height 9
click at [413, 255] on span "Select an option" at bounding box center [411, 255] width 9 height 9
click at [413, 255] on input "Select an option" at bounding box center [411, 255] width 9 height 9
click at [580, 226] on span "Select an option" at bounding box center [576, 228] width 9 height 9
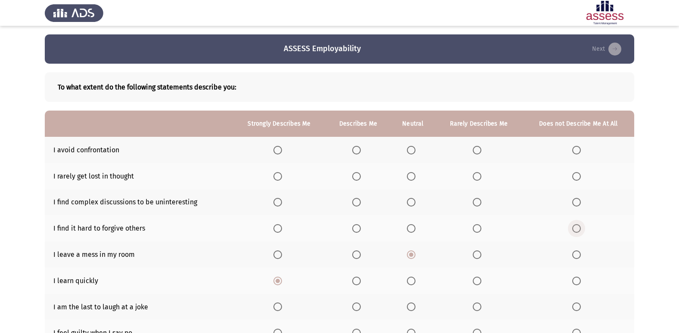
click at [580, 226] on input "Select an option" at bounding box center [576, 228] width 9 height 9
click at [410, 202] on span "Select an option" at bounding box center [411, 202] width 9 height 9
click at [410, 202] on input "Select an option" at bounding box center [411, 202] width 9 height 9
click at [481, 176] on span "Select an option" at bounding box center [477, 176] width 9 height 9
click at [481, 176] on input "Select an option" at bounding box center [477, 176] width 9 height 9
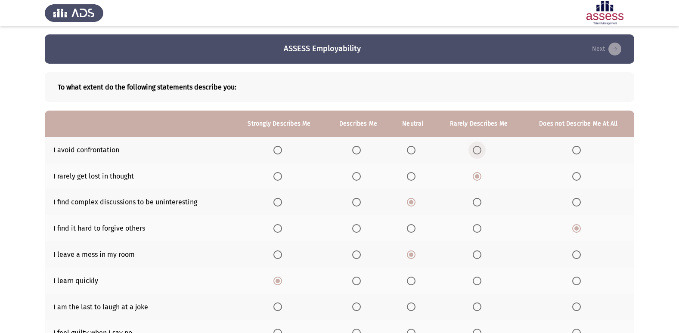
click at [479, 146] on span "Select an option" at bounding box center [477, 150] width 9 height 9
click at [479, 146] on input "Select an option" at bounding box center [477, 150] width 9 height 9
click at [580, 309] on span "Select an option" at bounding box center [576, 307] width 9 height 9
click at [580, 309] on input "Select an option" at bounding box center [576, 307] width 9 height 9
click at [276, 303] on span "Select an option" at bounding box center [277, 307] width 9 height 9
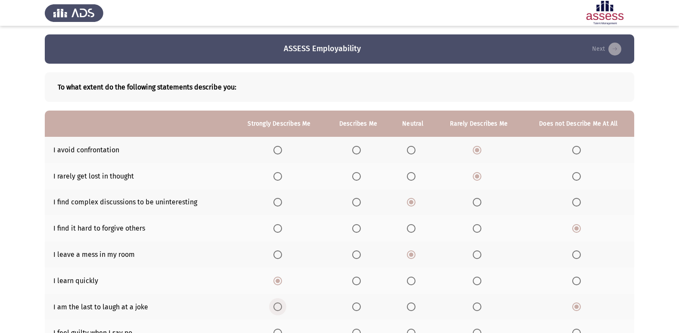
click at [276, 303] on input "Select an option" at bounding box center [277, 307] width 9 height 9
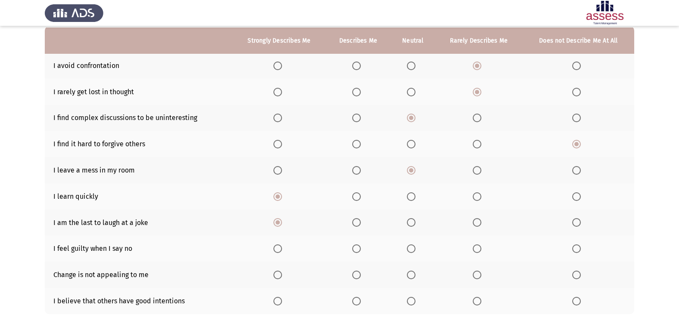
scroll to position [86, 0]
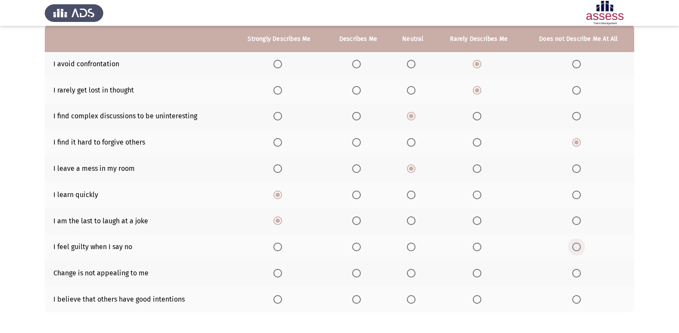
click at [575, 247] on span "Select an option" at bounding box center [576, 247] width 9 height 9
click at [575, 247] on input "Select an option" at bounding box center [576, 247] width 9 height 9
click at [577, 271] on span "Select an option" at bounding box center [576, 273] width 9 height 9
click at [577, 271] on input "Select an option" at bounding box center [576, 273] width 9 height 9
click at [275, 300] on span "Select an option" at bounding box center [277, 299] width 9 height 9
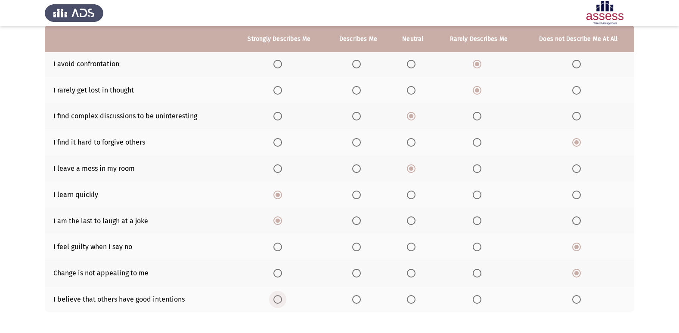
click at [275, 300] on input "Select an option" at bounding box center [277, 299] width 9 height 9
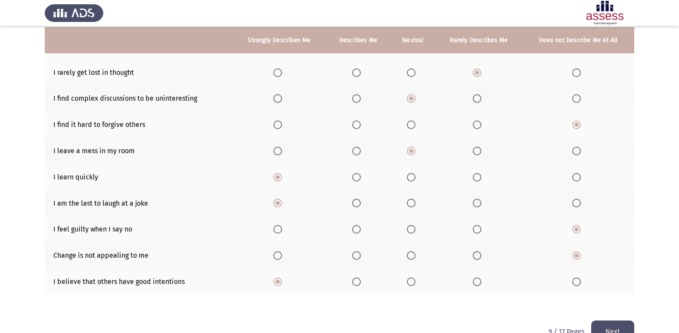
scroll to position [121, 0]
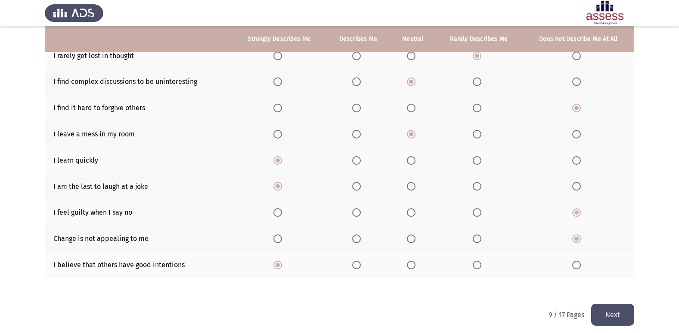
click at [611, 314] on button "Next" at bounding box center [612, 315] width 43 height 22
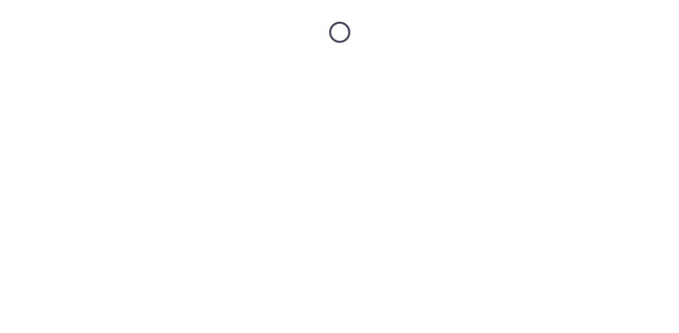
scroll to position [0, 0]
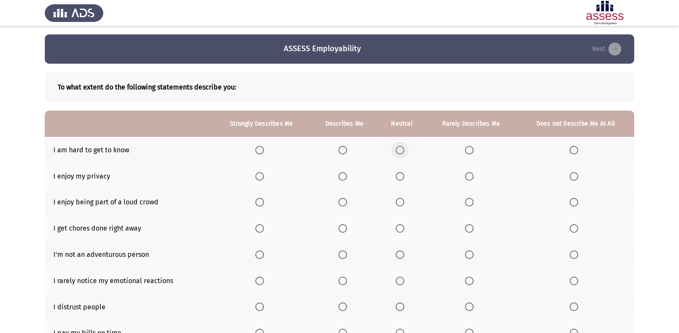
click at [404, 151] on span "Select an option" at bounding box center [400, 150] width 9 height 9
click at [404, 151] on input "Select an option" at bounding box center [400, 150] width 9 height 9
click at [261, 178] on span "Select an option" at bounding box center [259, 176] width 9 height 9
click at [261, 178] on input "Select an option" at bounding box center [259, 176] width 9 height 9
click at [342, 200] on span "Select an option" at bounding box center [343, 202] width 9 height 9
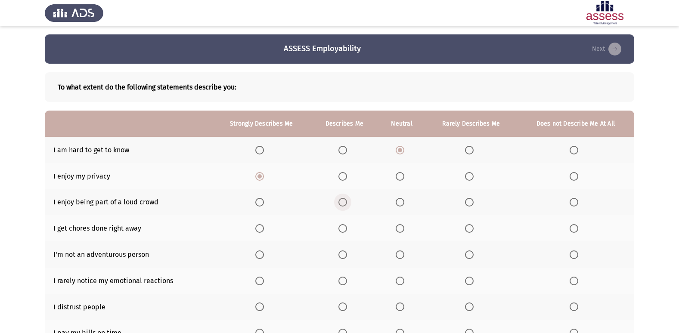
click at [342, 200] on input "Select an option" at bounding box center [343, 202] width 9 height 9
click at [262, 230] on span "Select an option" at bounding box center [259, 228] width 9 height 9
click at [262, 230] on input "Select an option" at bounding box center [259, 228] width 9 height 9
click at [399, 252] on span "Select an option" at bounding box center [400, 255] width 9 height 9
click at [399, 252] on input "Select an option" at bounding box center [400, 255] width 9 height 9
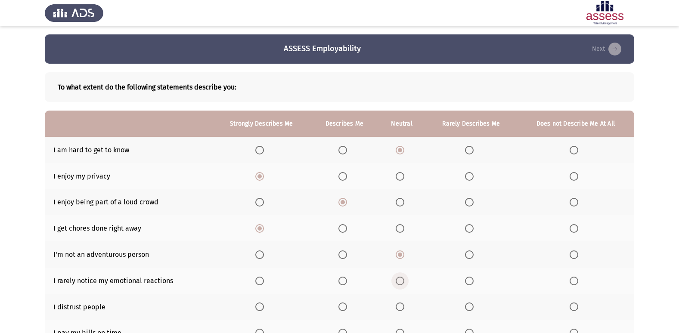
click at [399, 280] on span "Select an option" at bounding box center [400, 281] width 9 height 9
click at [399, 280] on input "Select an option" at bounding box center [400, 281] width 9 height 9
click at [342, 308] on span "Select an option" at bounding box center [343, 307] width 9 height 9
click at [342, 308] on input "Select an option" at bounding box center [343, 307] width 9 height 9
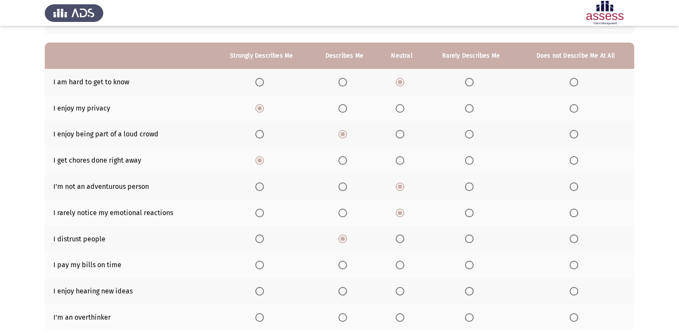
scroll to position [69, 0]
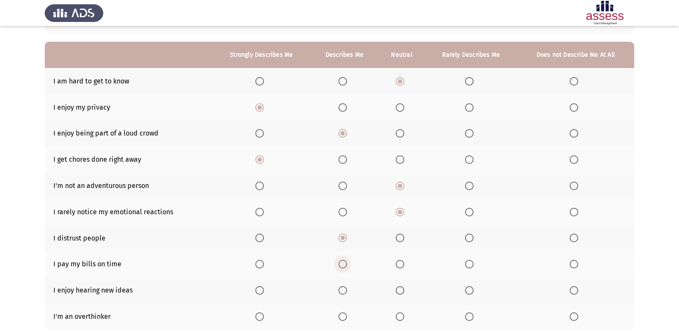
click at [343, 262] on span "Select an option" at bounding box center [343, 264] width 9 height 9
click at [343, 262] on input "Select an option" at bounding box center [343, 264] width 9 height 9
click at [261, 289] on span "Select an option" at bounding box center [259, 290] width 9 height 9
click at [261, 289] on input "Select an option" at bounding box center [259, 290] width 9 height 9
click at [402, 314] on span "Select an option" at bounding box center [400, 317] width 9 height 9
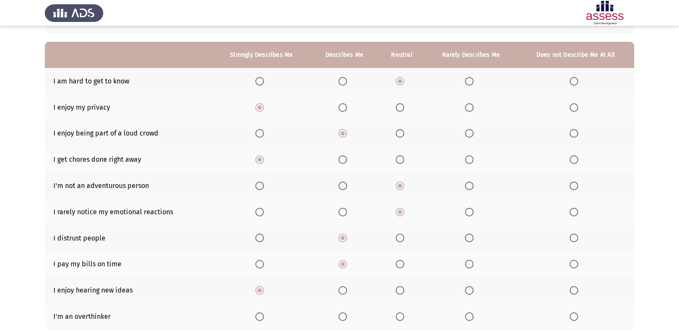
click at [402, 314] on input "Select an option" at bounding box center [400, 317] width 9 height 9
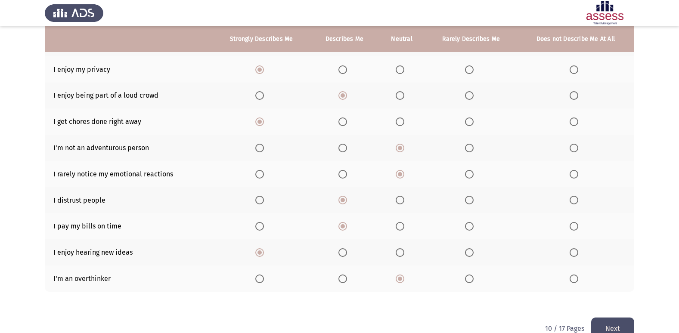
scroll to position [121, 0]
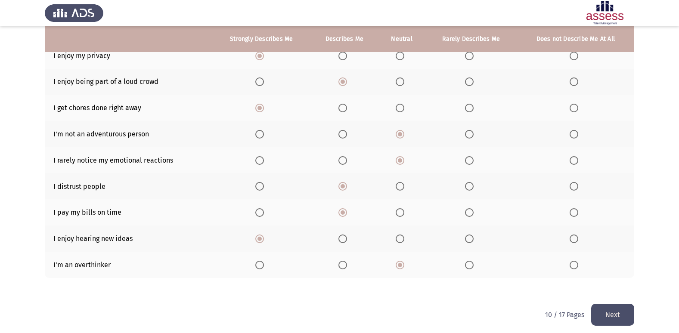
click at [603, 312] on button "Next" at bounding box center [612, 315] width 43 height 22
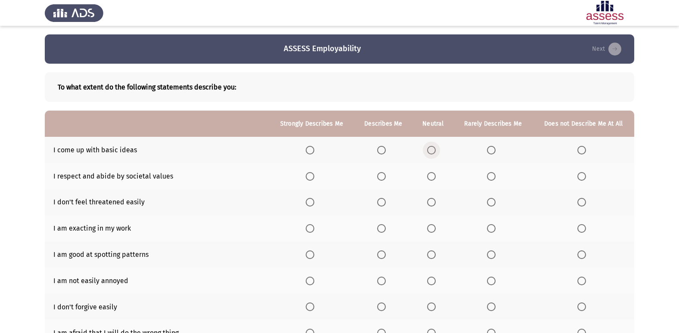
click at [432, 148] on span "Select an option" at bounding box center [431, 150] width 9 height 9
click at [432, 148] on input "Select an option" at bounding box center [431, 150] width 9 height 9
click at [432, 175] on span "Select an option" at bounding box center [431, 176] width 9 height 9
click at [432, 175] on input "Select an option" at bounding box center [431, 176] width 9 height 9
click at [386, 200] on span "Select an option" at bounding box center [381, 202] width 9 height 9
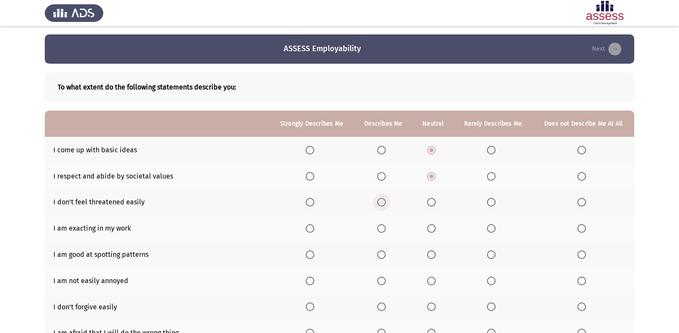
click at [386, 200] on input "Select an option" at bounding box center [381, 202] width 9 height 9
click at [384, 224] on span "Select an option" at bounding box center [381, 228] width 9 height 9
click at [384, 224] on input "Select an option" at bounding box center [381, 228] width 9 height 9
click at [309, 228] on span "Select an option" at bounding box center [310, 228] width 9 height 9
click at [309, 228] on input "Select an option" at bounding box center [310, 228] width 9 height 9
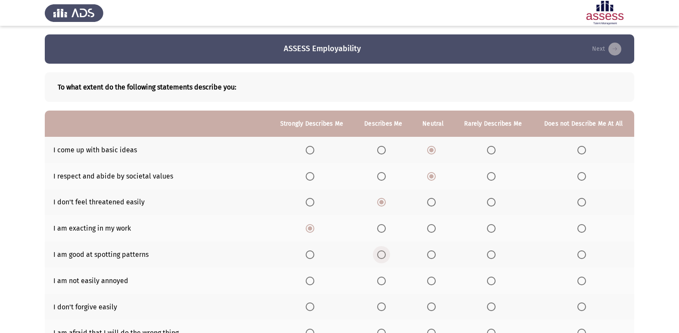
click at [384, 255] on span "Select an option" at bounding box center [381, 255] width 9 height 9
click at [384, 255] on input "Select an option" at bounding box center [381, 255] width 9 height 9
click at [305, 280] on th at bounding box center [311, 281] width 85 height 26
click at [308, 284] on th at bounding box center [311, 281] width 85 height 26
click at [308, 282] on span "Select an option" at bounding box center [310, 281] width 9 height 9
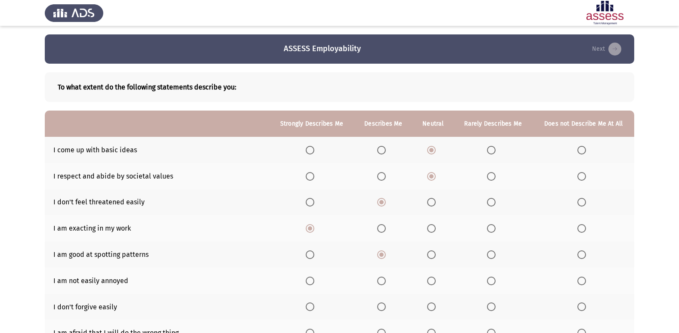
click at [308, 282] on input "Select an option" at bounding box center [310, 281] width 9 height 9
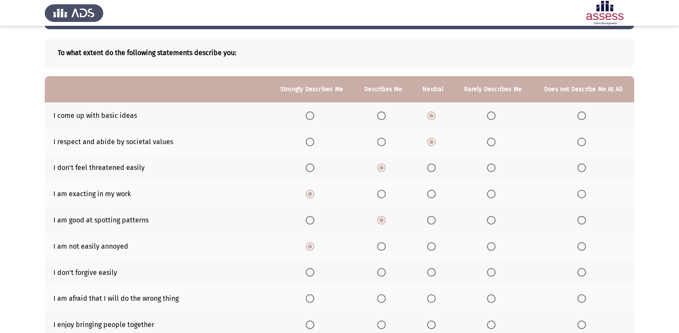
scroll to position [52, 0]
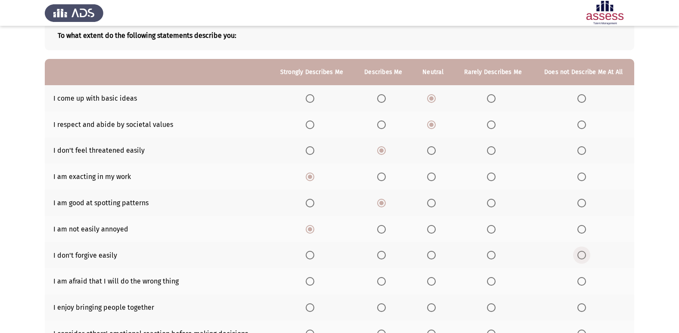
click at [581, 251] on span "Select an option" at bounding box center [582, 255] width 9 height 9
click at [581, 251] on input "Select an option" at bounding box center [582, 255] width 9 height 9
click at [581, 278] on span "Select an option" at bounding box center [582, 281] width 9 height 9
click at [581, 278] on input "Select an option" at bounding box center [582, 281] width 9 height 9
click at [493, 307] on span "Select an option" at bounding box center [491, 308] width 9 height 9
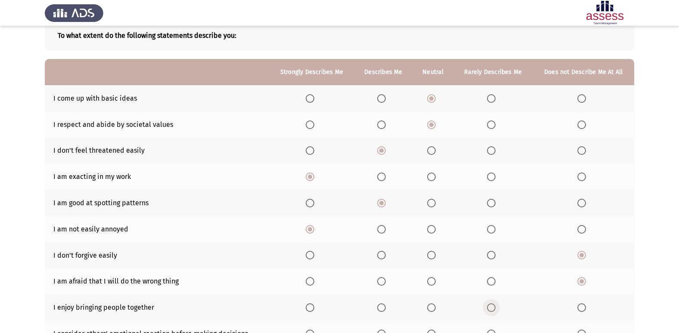
click at [493, 307] on input "Select an option" at bounding box center [491, 308] width 9 height 9
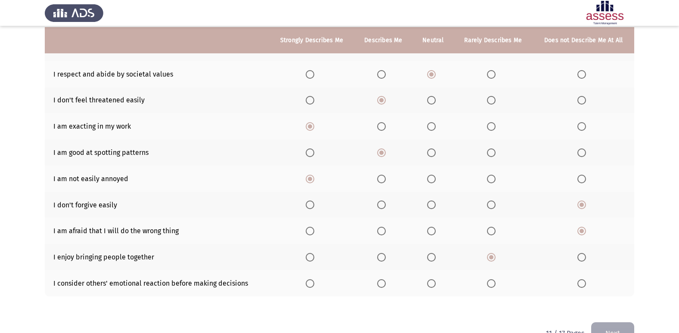
scroll to position [103, 0]
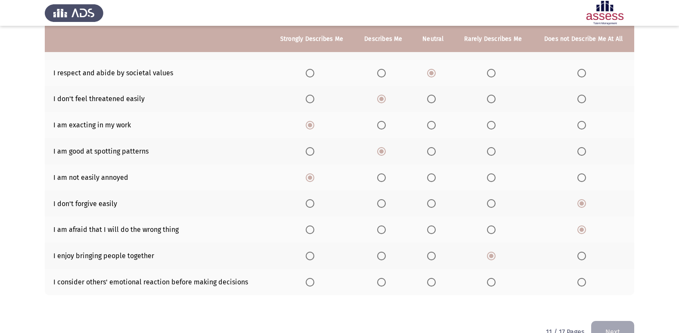
click at [491, 284] on span "Select an option" at bounding box center [491, 282] width 9 height 9
click at [491, 284] on input "Select an option" at bounding box center [491, 282] width 9 height 9
click at [606, 326] on button "Next" at bounding box center [612, 332] width 43 height 22
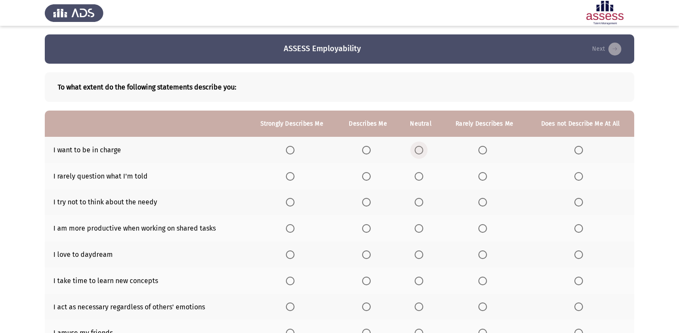
click at [419, 149] on span "Select an option" at bounding box center [419, 150] width 9 height 9
click at [419, 149] on input "Select an option" at bounding box center [419, 150] width 9 height 9
click at [365, 201] on span "Select an option" at bounding box center [366, 202] width 9 height 9
click at [365, 201] on input "Select an option" at bounding box center [366, 202] width 9 height 9
click at [371, 227] on span "Select an option" at bounding box center [366, 228] width 9 height 9
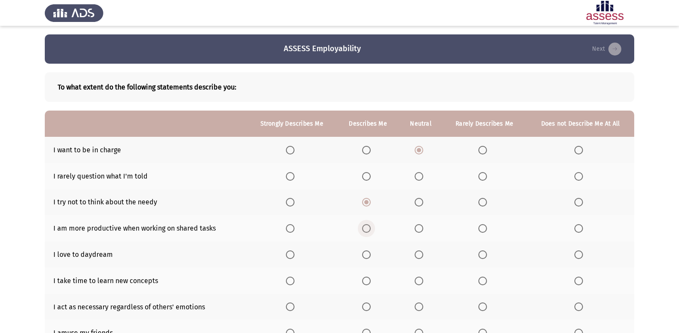
click at [371, 227] on input "Select an option" at bounding box center [366, 228] width 9 height 9
click at [374, 252] on label "Select an option" at bounding box center [368, 255] width 12 height 9
click at [371, 252] on input "Select an option" at bounding box center [366, 255] width 9 height 9
click at [369, 252] on span "Select an option" at bounding box center [366, 255] width 9 height 9
click at [369, 252] on input "Select an option" at bounding box center [366, 255] width 9 height 9
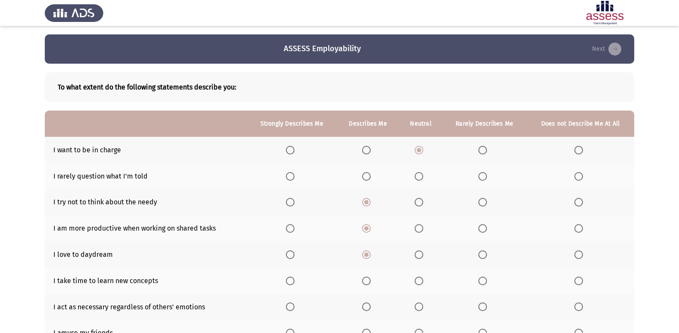
click at [579, 280] on span "Select an option" at bounding box center [579, 281] width 9 height 9
click at [579, 280] on input "Select an option" at bounding box center [579, 281] width 9 height 9
click at [481, 307] on span "Select an option" at bounding box center [482, 307] width 9 height 9
click at [481, 307] on input "Select an option" at bounding box center [482, 307] width 9 height 9
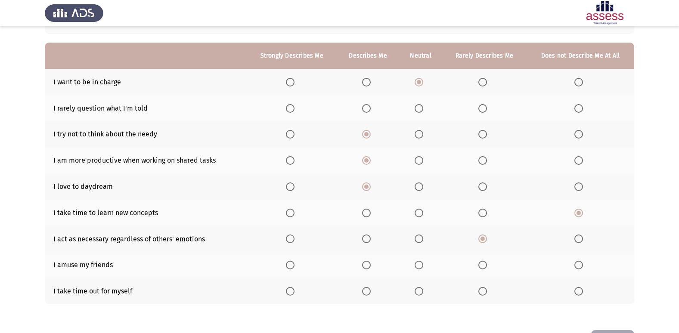
scroll to position [69, 0]
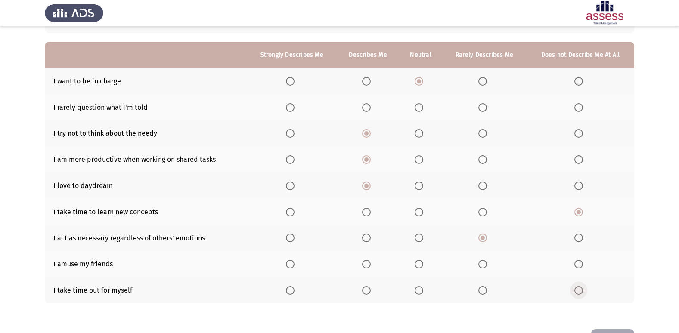
click at [580, 288] on span "Select an option" at bounding box center [579, 290] width 9 height 9
click at [580, 288] on input "Select an option" at bounding box center [579, 290] width 9 height 9
click at [421, 268] on span "Select an option" at bounding box center [419, 264] width 9 height 9
click at [421, 268] on input "Select an option" at bounding box center [419, 264] width 9 height 9
click at [423, 110] on span "Select an option" at bounding box center [419, 107] width 9 height 9
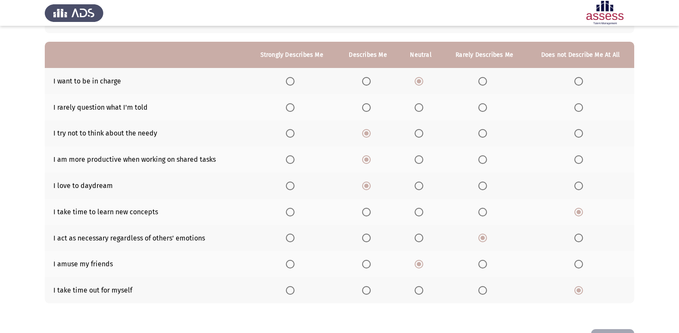
click at [423, 110] on input "Select an option" at bounding box center [419, 107] width 9 height 9
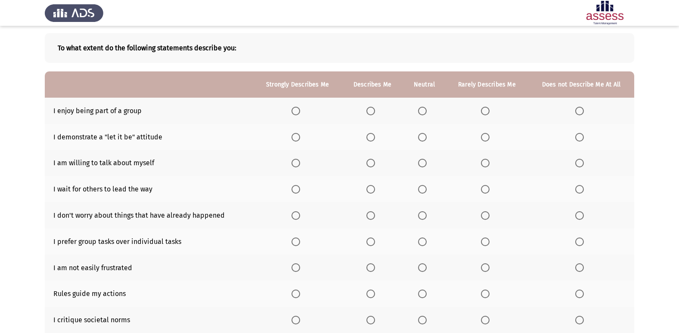
scroll to position [34, 0]
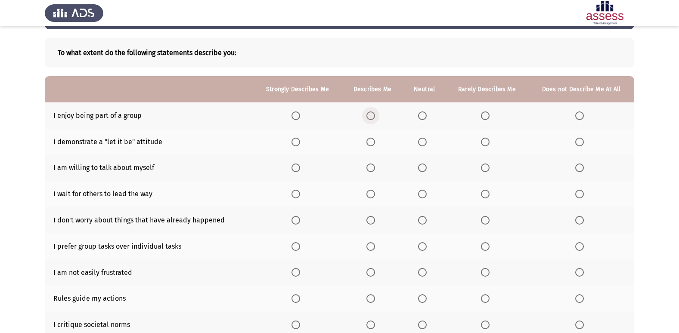
click at [372, 116] on span "Select an option" at bounding box center [371, 116] width 9 height 9
click at [372, 116] on input "Select an option" at bounding box center [371, 116] width 9 height 9
click at [426, 146] on span "Select an option" at bounding box center [422, 142] width 9 height 9
click at [426, 146] on input "Select an option" at bounding box center [422, 142] width 9 height 9
click at [427, 171] on span "Select an option" at bounding box center [422, 168] width 9 height 9
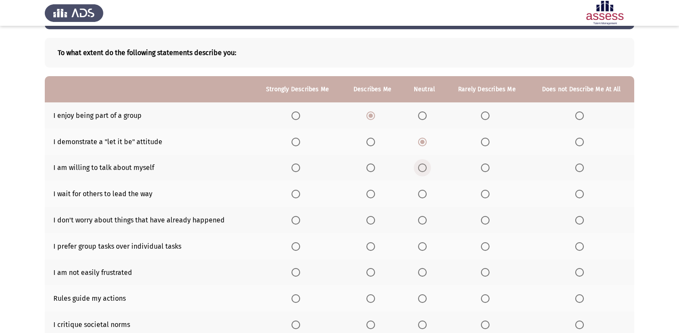
click at [427, 171] on input "Select an option" at bounding box center [422, 168] width 9 height 9
click at [583, 192] on span "Select an option" at bounding box center [579, 194] width 9 height 9
click at [583, 192] on input "Select an option" at bounding box center [579, 194] width 9 height 9
click at [375, 220] on span "Select an option" at bounding box center [371, 220] width 9 height 9
click at [375, 220] on input "Select an option" at bounding box center [371, 220] width 9 height 9
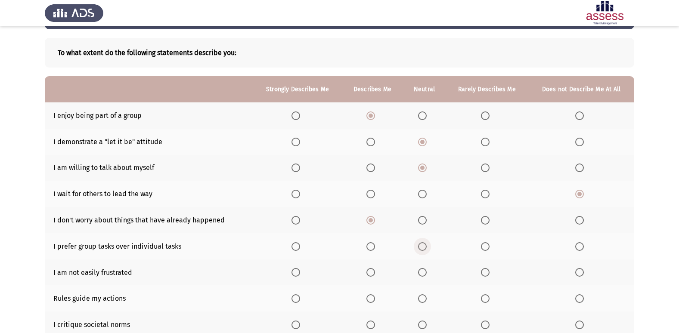
click at [427, 247] on span "Select an option" at bounding box center [422, 246] width 9 height 9
click at [427, 247] on input "Select an option" at bounding box center [422, 246] width 9 height 9
click at [371, 273] on span "Select an option" at bounding box center [371, 272] width 9 height 9
click at [371, 273] on input "Select an option" at bounding box center [371, 272] width 9 height 9
click at [422, 299] on span "Select an option" at bounding box center [422, 299] width 9 height 9
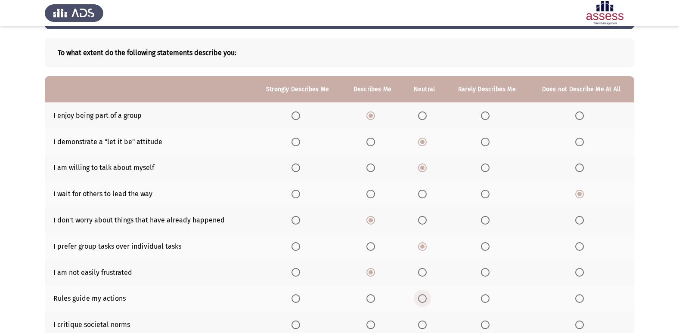
click at [422, 299] on input "Select an option" at bounding box center [422, 299] width 9 height 9
click at [485, 326] on span "Select an option" at bounding box center [485, 325] width 9 height 9
click at [485, 326] on input "Select an option" at bounding box center [485, 325] width 9 height 9
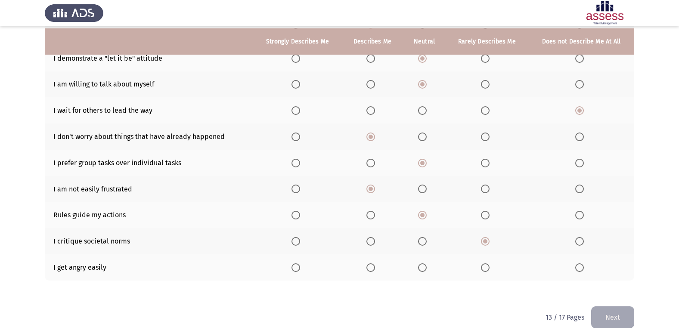
scroll to position [121, 0]
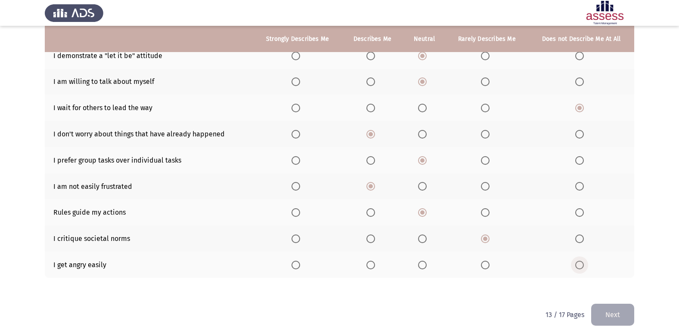
click at [583, 267] on span "Select an option" at bounding box center [579, 265] width 9 height 9
click at [583, 267] on input "Select an option" at bounding box center [579, 265] width 9 height 9
click at [596, 311] on button "Next" at bounding box center [612, 315] width 43 height 22
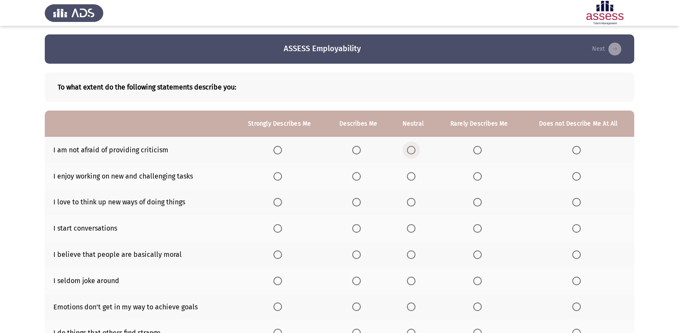
click at [413, 153] on span "Select an option" at bounding box center [411, 150] width 9 height 9
click at [413, 153] on input "Select an option" at bounding box center [411, 150] width 9 height 9
click at [280, 177] on span "Select an option" at bounding box center [277, 176] width 9 height 9
click at [280, 177] on input "Select an option" at bounding box center [277, 176] width 9 height 9
click at [277, 201] on span "Select an option" at bounding box center [277, 202] width 9 height 9
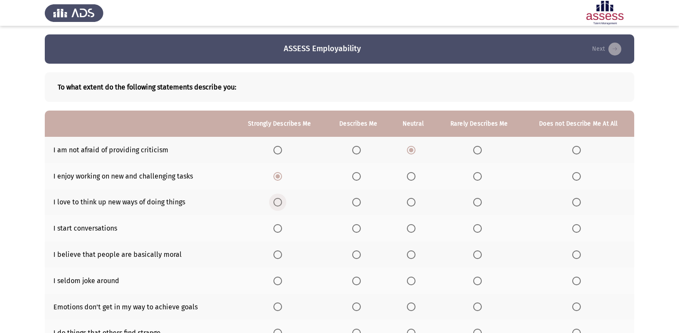
click at [277, 201] on input "Select an option" at bounding box center [277, 202] width 9 height 9
click at [360, 201] on span "Select an option" at bounding box center [356, 202] width 9 height 9
click at [360, 201] on input "Select an option" at bounding box center [356, 202] width 9 height 9
click at [580, 228] on span "Select an option" at bounding box center [576, 228] width 9 height 9
click at [580, 228] on input "Select an option" at bounding box center [576, 228] width 9 height 9
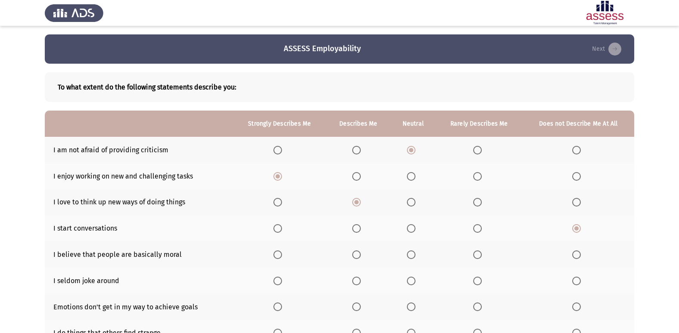
click at [414, 256] on span "Select an option" at bounding box center [411, 255] width 9 height 9
click at [414, 256] on input "Select an option" at bounding box center [411, 255] width 9 height 9
click at [581, 281] on label "Select an option" at bounding box center [578, 281] width 12 height 9
click at [581, 281] on input "Select an option" at bounding box center [576, 281] width 9 height 9
click at [358, 306] on span "Select an option" at bounding box center [356, 307] width 9 height 9
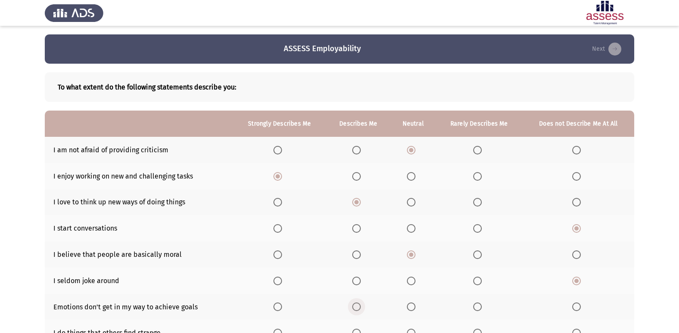
click at [358, 306] on input "Select an option" at bounding box center [356, 307] width 9 height 9
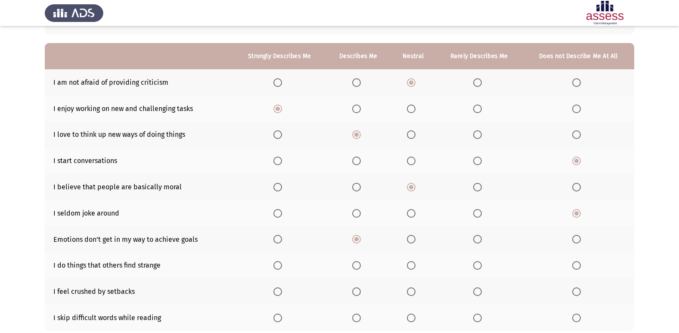
scroll to position [69, 0]
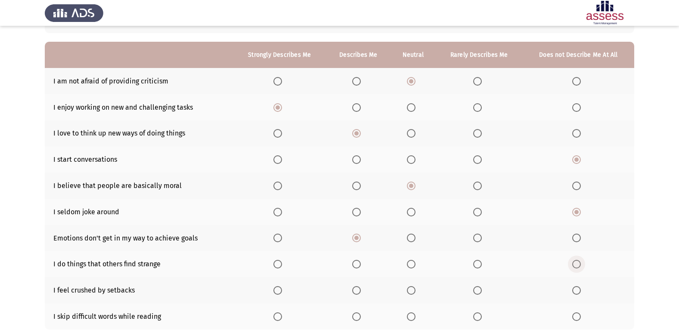
click at [578, 264] on span "Select an option" at bounding box center [576, 264] width 9 height 9
click at [578, 264] on input "Select an option" at bounding box center [576, 264] width 9 height 9
click at [414, 290] on span "Select an option" at bounding box center [411, 290] width 9 height 9
click at [414, 290] on input "Select an option" at bounding box center [411, 290] width 9 height 9
click at [573, 317] on span "Select an option" at bounding box center [576, 317] width 9 height 9
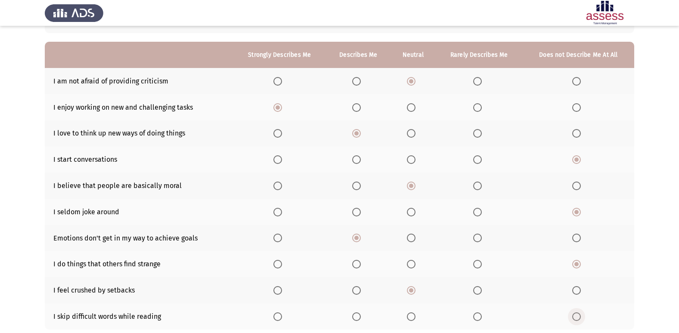
click at [573, 317] on input "Select an option" at bounding box center [576, 317] width 9 height 9
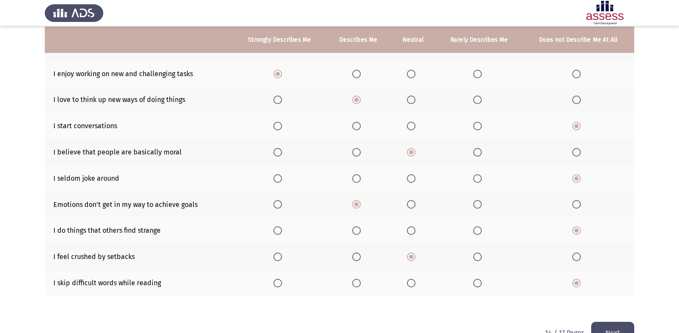
scroll to position [103, 0]
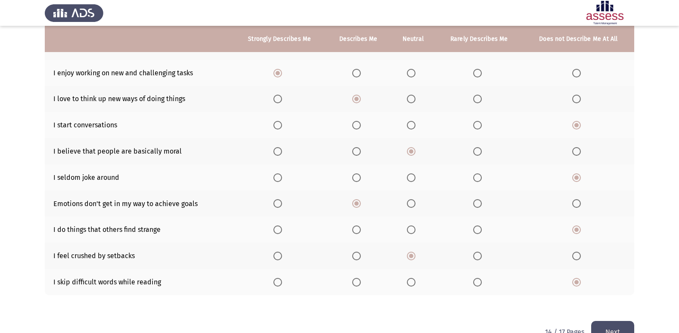
click at [615, 322] on button "Next" at bounding box center [612, 332] width 43 height 22
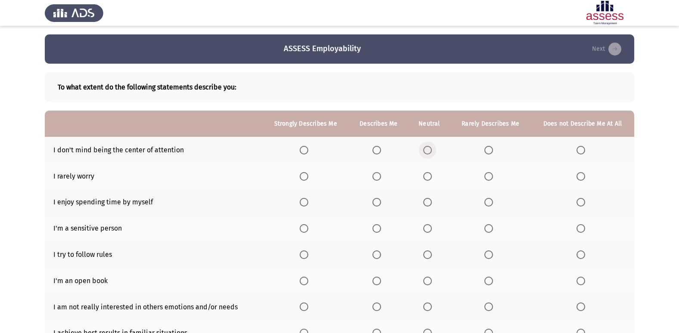
click at [432, 146] on span "Select an option" at bounding box center [427, 150] width 9 height 9
click at [432, 146] on input "Select an option" at bounding box center [427, 150] width 9 height 9
click at [578, 174] on span "Select an option" at bounding box center [581, 176] width 9 height 9
click at [578, 174] on input "Select an option" at bounding box center [581, 176] width 9 height 9
click at [377, 200] on span "Select an option" at bounding box center [377, 202] width 9 height 9
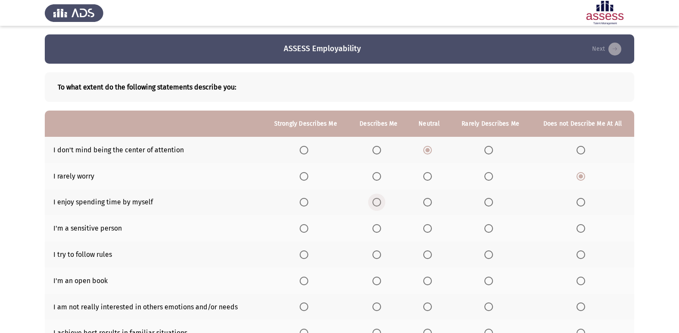
click at [377, 200] on input "Select an option" at bounding box center [377, 202] width 9 height 9
click at [584, 230] on span "Select an option" at bounding box center [581, 228] width 9 height 9
click at [584, 230] on input "Select an option" at bounding box center [581, 228] width 9 height 9
click at [308, 258] on span "Select an option" at bounding box center [304, 255] width 9 height 9
click at [308, 258] on input "Select an option" at bounding box center [304, 255] width 9 height 9
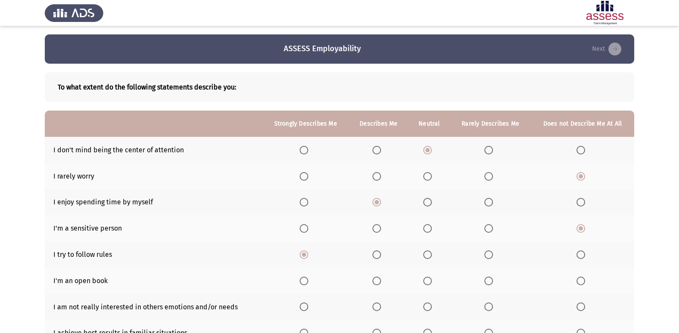
click at [305, 284] on span "Select an option" at bounding box center [304, 281] width 9 height 9
click at [305, 284] on input "Select an option" at bounding box center [304, 281] width 9 height 9
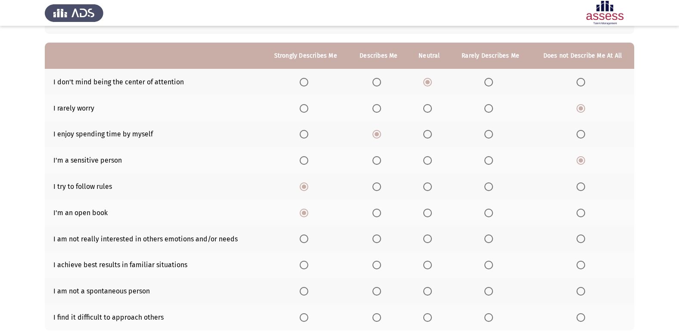
scroll to position [69, 0]
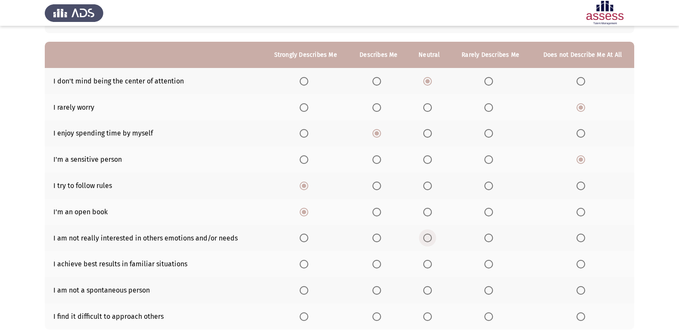
click at [432, 238] on span "Select an option" at bounding box center [427, 238] width 9 height 9
click at [432, 238] on input "Select an option" at bounding box center [427, 238] width 9 height 9
click at [373, 263] on th at bounding box center [379, 264] width 60 height 26
click at [381, 265] on span "Select an option" at bounding box center [377, 264] width 9 height 9
click at [381, 265] on input "Select an option" at bounding box center [377, 264] width 9 height 9
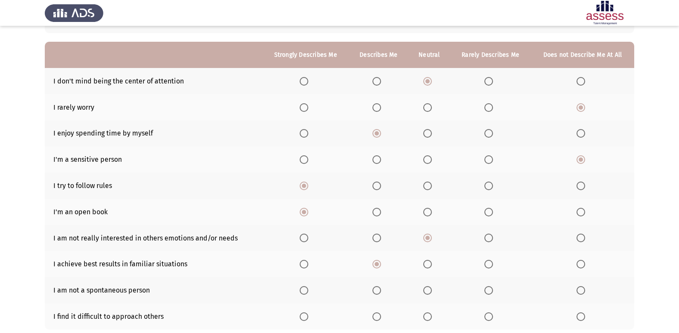
click at [429, 289] on span "Select an option" at bounding box center [427, 290] width 9 height 9
click at [429, 289] on input "Select an option" at bounding box center [427, 290] width 9 height 9
click at [303, 293] on span "Select an option" at bounding box center [304, 290] width 9 height 9
click at [303, 293] on input "Select an option" at bounding box center [304, 290] width 9 height 9
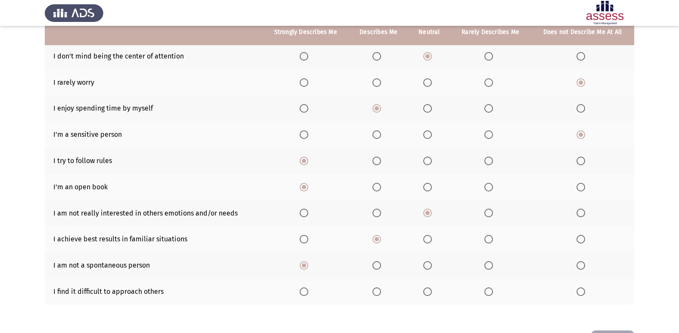
scroll to position [103, 0]
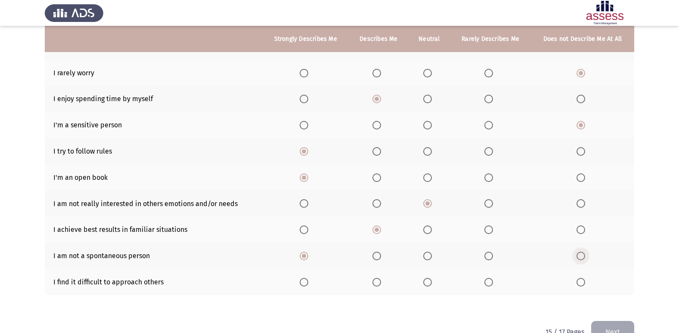
click at [580, 255] on span "Select an option" at bounding box center [581, 256] width 9 height 9
click at [580, 255] on input "Select an option" at bounding box center [581, 256] width 9 height 9
click at [429, 283] on span "Select an option" at bounding box center [427, 282] width 9 height 9
click at [429, 283] on input "Select an option" at bounding box center [427, 282] width 9 height 9
click at [606, 331] on button "Next" at bounding box center [612, 332] width 43 height 22
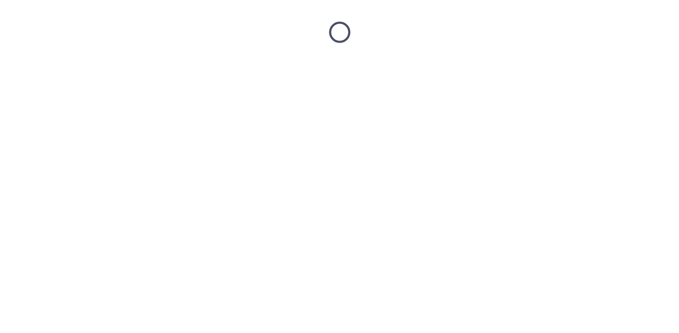
scroll to position [0, 0]
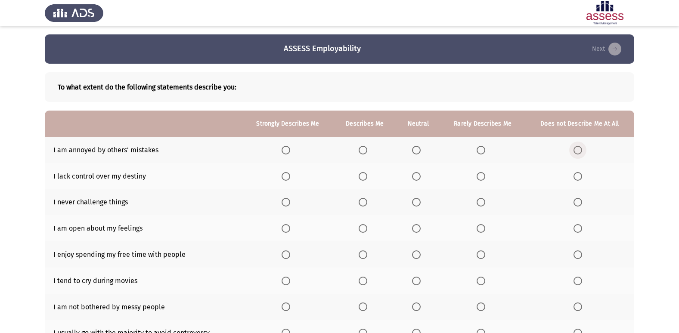
click at [579, 151] on span "Select an option" at bounding box center [578, 150] width 9 height 9
click at [579, 151] on input "Select an option" at bounding box center [578, 150] width 9 height 9
click at [419, 177] on span "Select an option" at bounding box center [416, 176] width 9 height 9
click at [419, 177] on input "Select an option" at bounding box center [416, 176] width 9 height 9
click at [367, 206] on span "Select an option" at bounding box center [363, 202] width 9 height 9
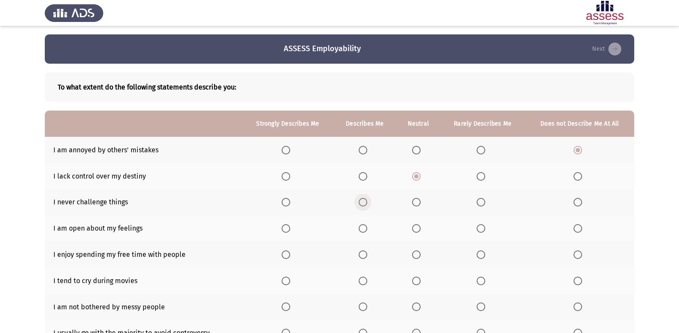
click at [367, 206] on input "Select an option" at bounding box center [363, 202] width 9 height 9
click at [577, 230] on span "Select an option" at bounding box center [578, 228] width 9 height 9
click at [577, 230] on input "Select an option" at bounding box center [578, 228] width 9 height 9
click at [363, 255] on span "Select an option" at bounding box center [363, 255] width 9 height 9
click at [363, 255] on input "Select an option" at bounding box center [363, 255] width 9 height 9
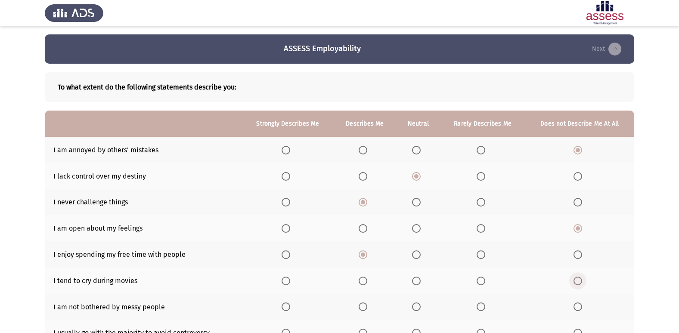
click at [574, 282] on span "Select an option" at bounding box center [578, 281] width 9 height 9
click at [574, 282] on input "Select an option" at bounding box center [578, 281] width 9 height 9
click at [421, 310] on span "Select an option" at bounding box center [416, 307] width 9 height 9
click at [421, 310] on input "Select an option" at bounding box center [416, 307] width 9 height 9
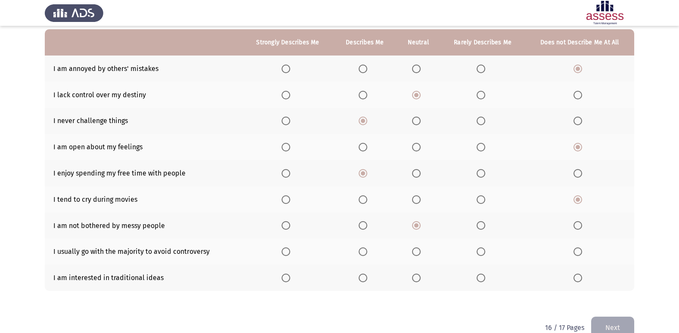
scroll to position [86, 0]
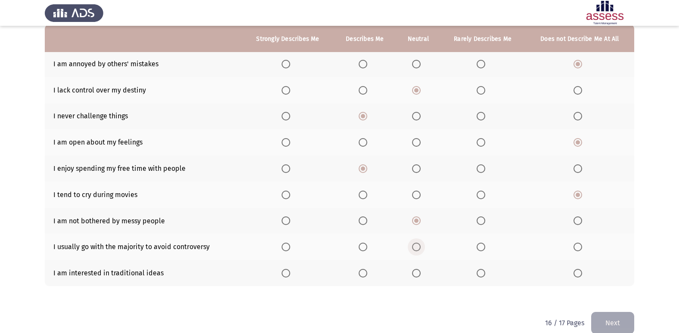
click at [418, 247] on span "Select an option" at bounding box center [416, 247] width 9 height 9
click at [418, 247] on input "Select an option" at bounding box center [416, 247] width 9 height 9
click at [578, 276] on span "Select an option" at bounding box center [578, 273] width 9 height 9
click at [578, 276] on input "Select an option" at bounding box center [578, 273] width 9 height 9
click at [600, 321] on button "Next" at bounding box center [612, 323] width 43 height 22
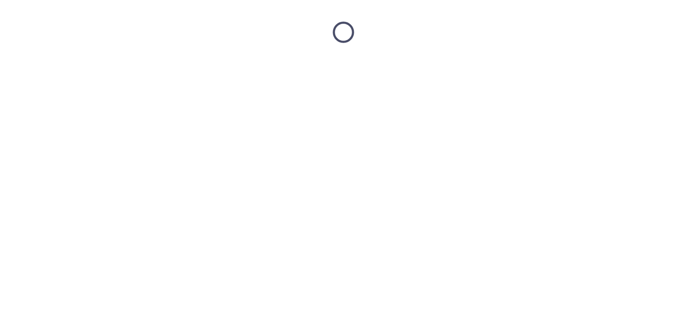
scroll to position [0, 0]
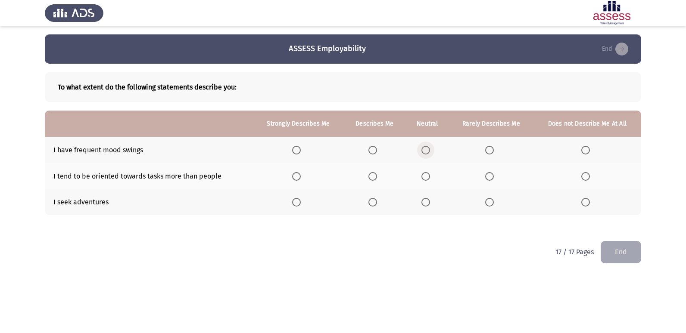
click at [426, 146] on span "Select an option" at bounding box center [425, 150] width 9 height 9
click at [426, 146] on input "Select an option" at bounding box center [425, 150] width 9 height 9
click at [372, 175] on span "Select an option" at bounding box center [372, 176] width 9 height 9
click at [372, 175] on input "Select an option" at bounding box center [372, 176] width 9 height 9
click at [428, 201] on span "Select an option" at bounding box center [425, 202] width 9 height 9
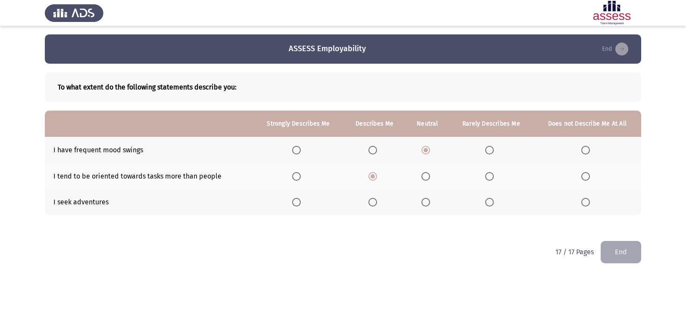
click at [428, 201] on input "Select an option" at bounding box center [425, 202] width 9 height 9
click at [615, 252] on button "End" at bounding box center [620, 252] width 40 height 22
